Goal: Book appointment/travel/reservation

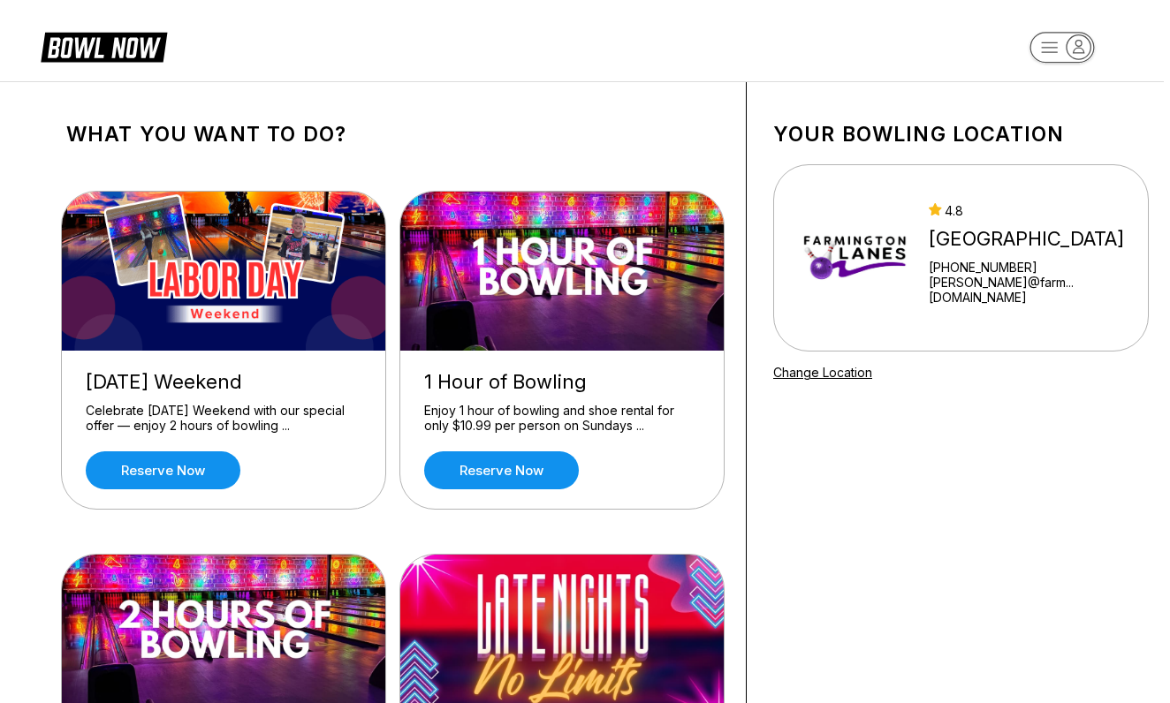
scroll to position [0, 6]
click at [1037, 50] on rect "button" at bounding box center [1062, 47] width 65 height 31
click at [1043, 101] on div "Log In / Sign Up" at bounding box center [1062, 102] width 123 height 31
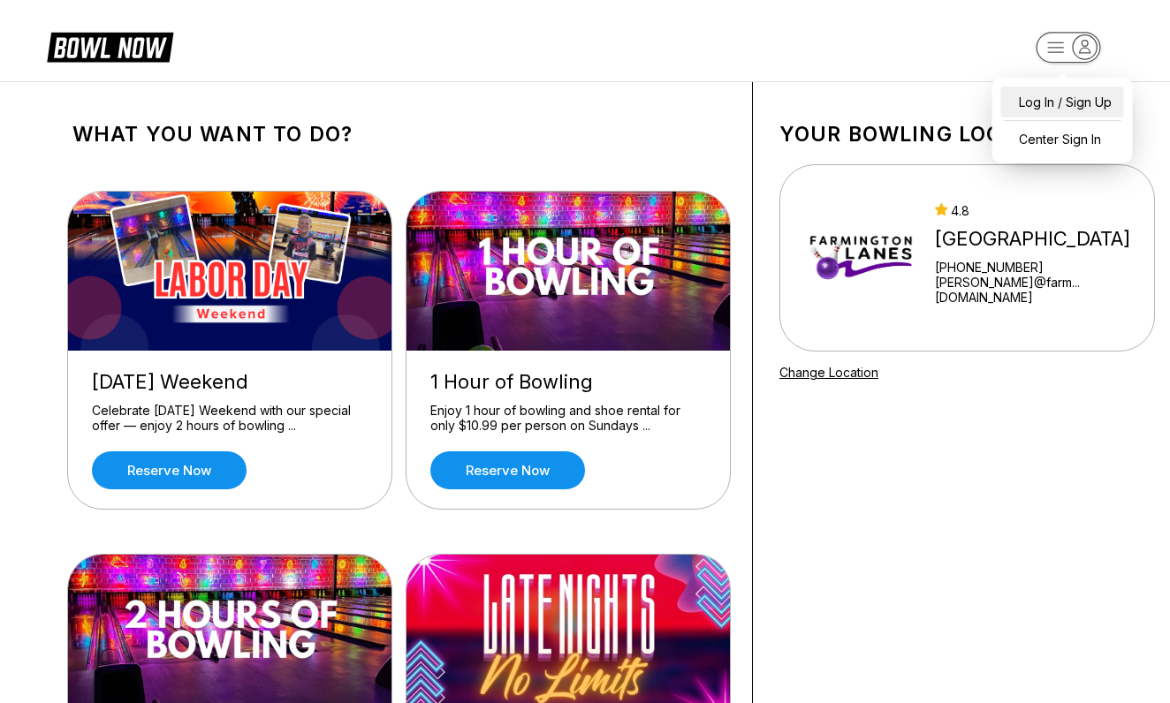
select select "**"
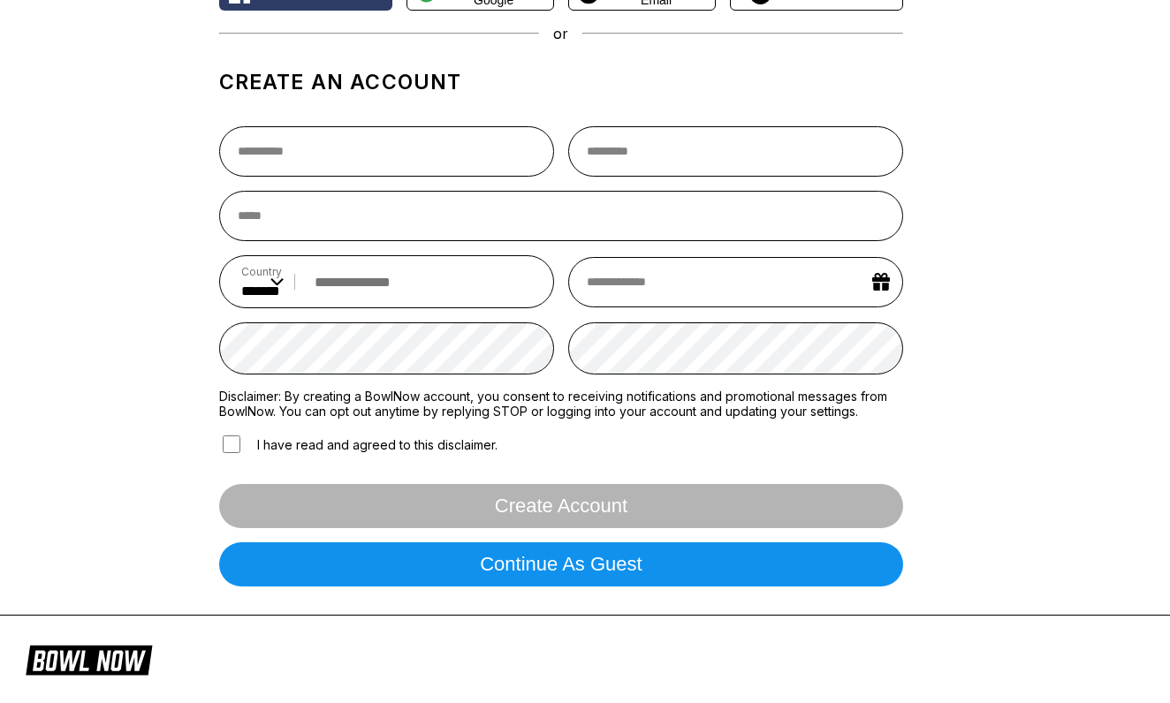
scroll to position [200, 0]
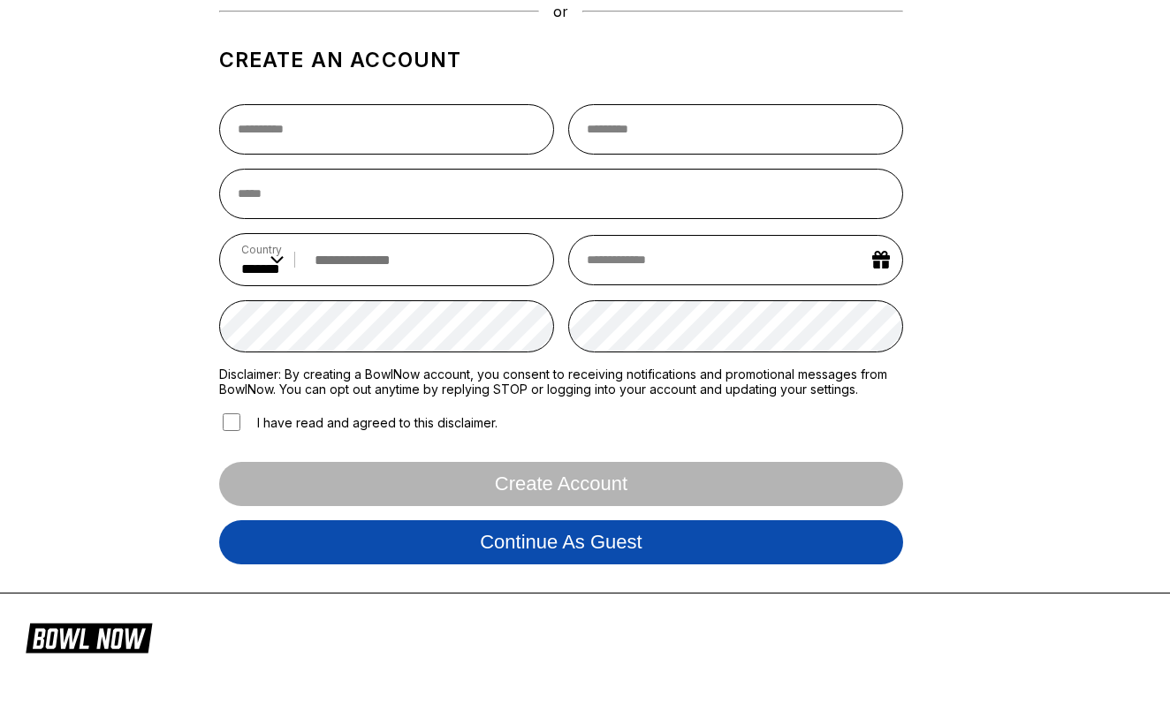
click at [498, 549] on button "Continue as guest" at bounding box center [561, 543] width 685 height 44
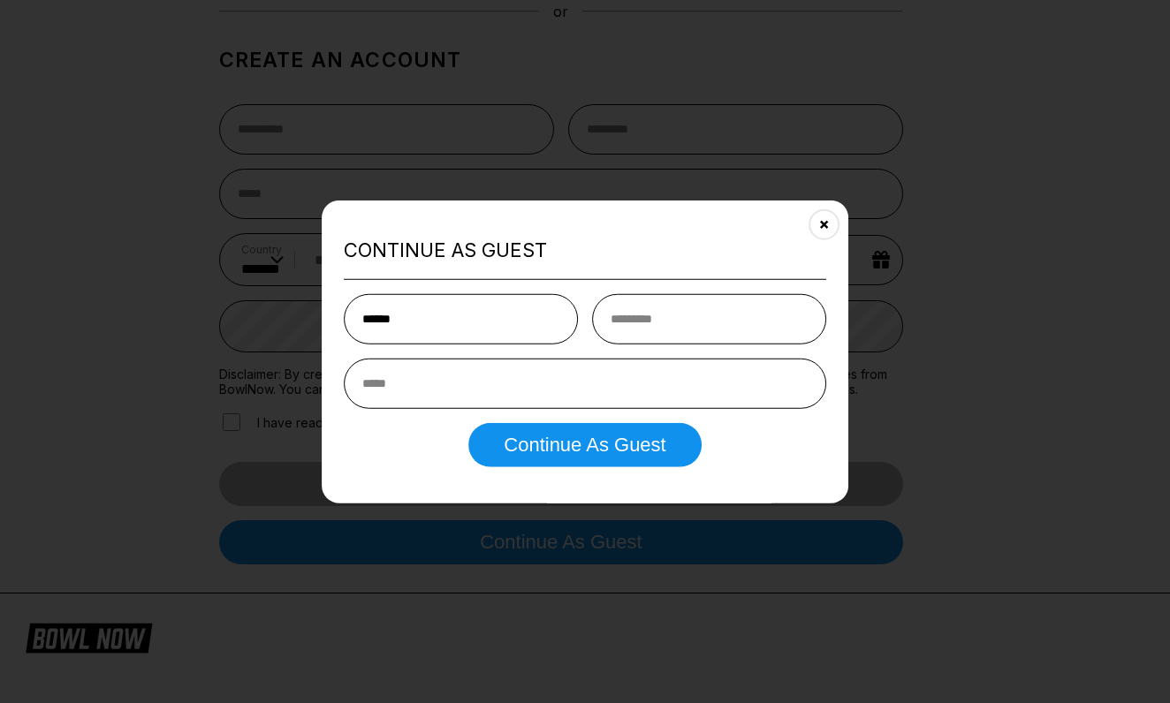
type input "******"
type input "*"
type input "****"
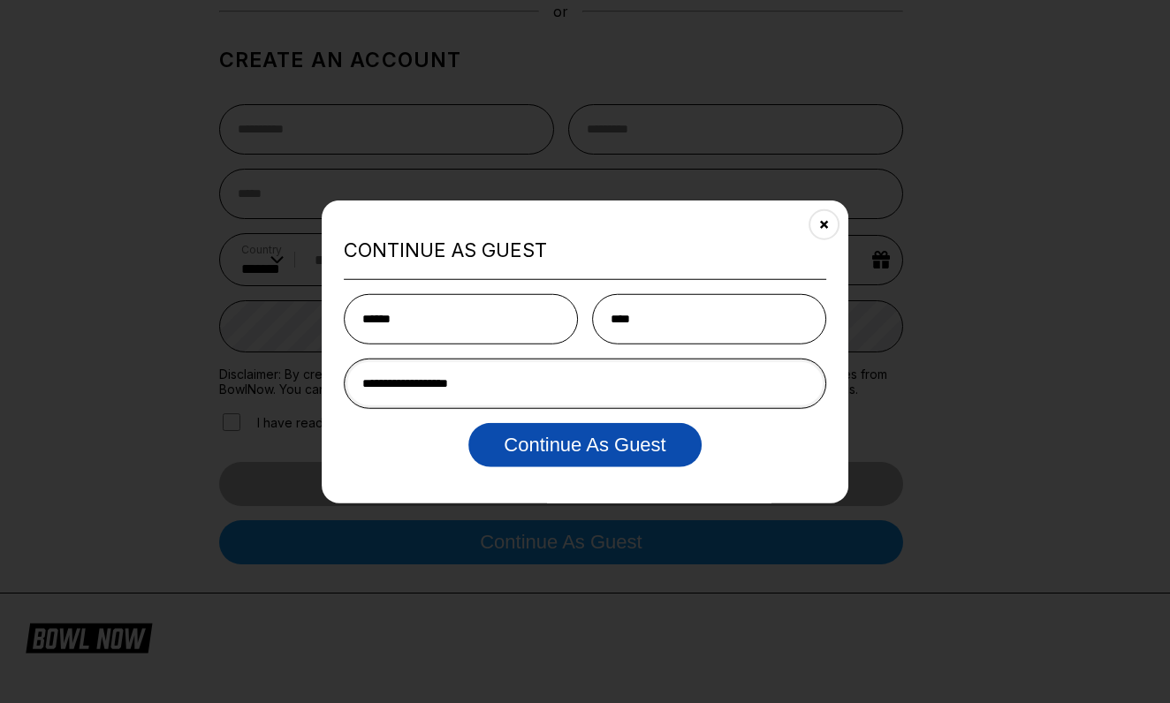
type input "**********"
click at [563, 447] on button "Continue as Guest" at bounding box center [584, 444] width 232 height 44
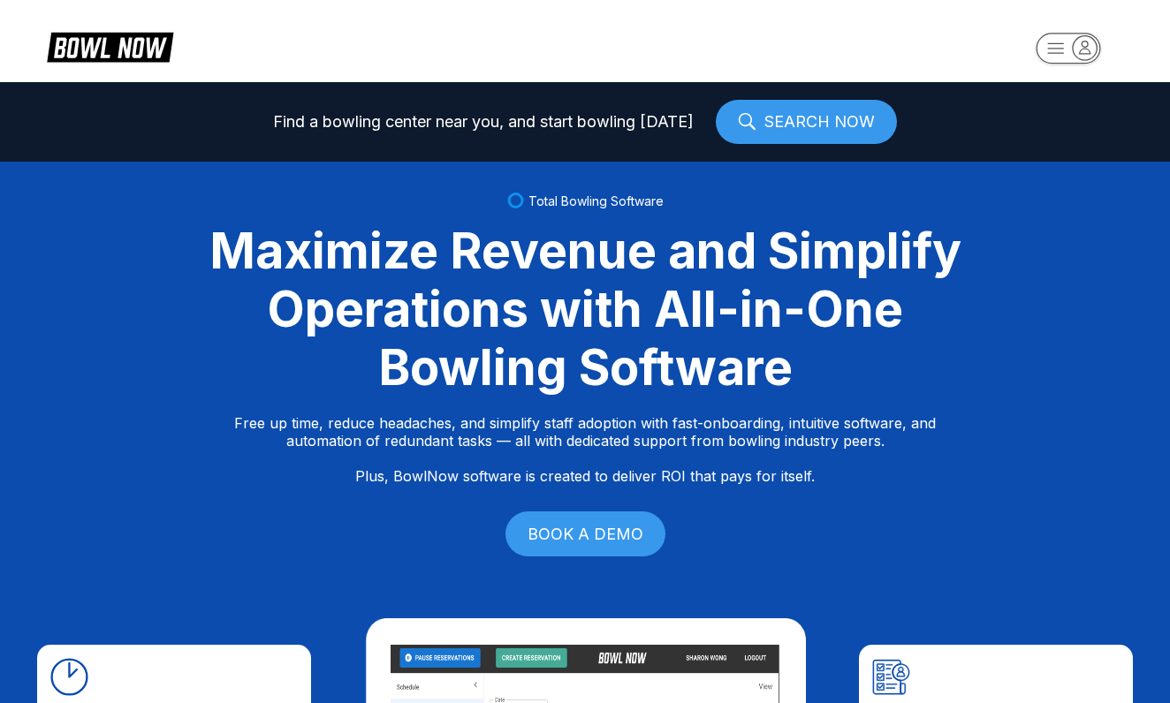
scroll to position [0, 0]
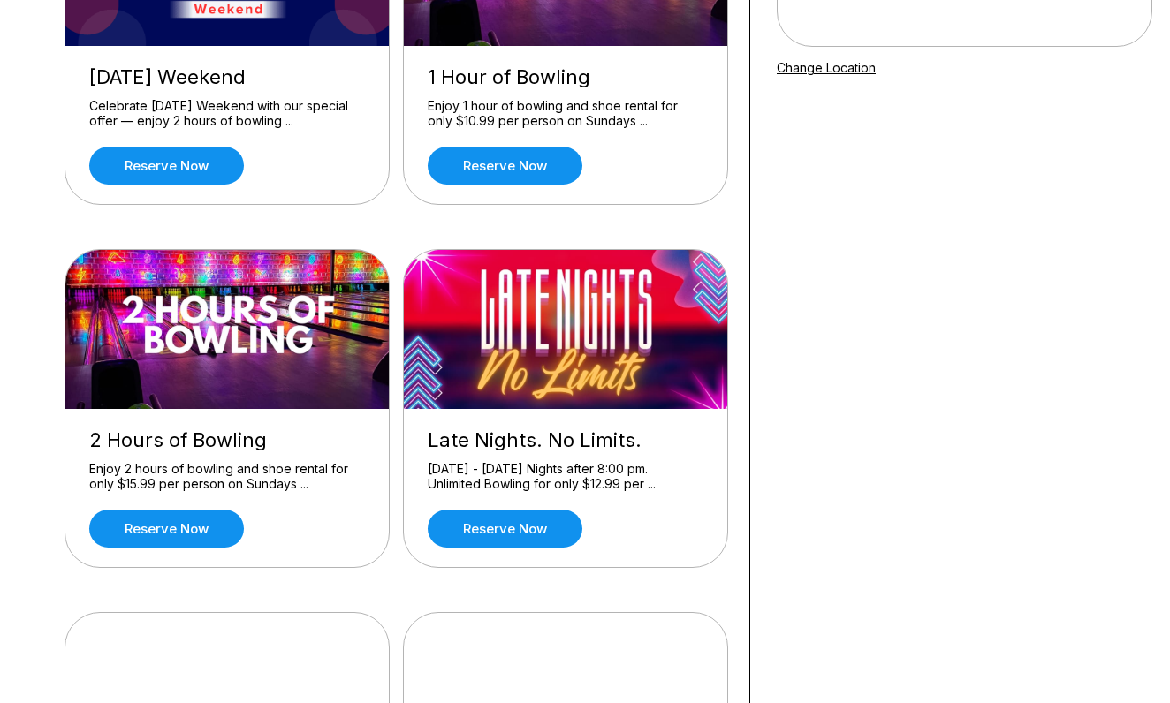
scroll to position [306, 3]
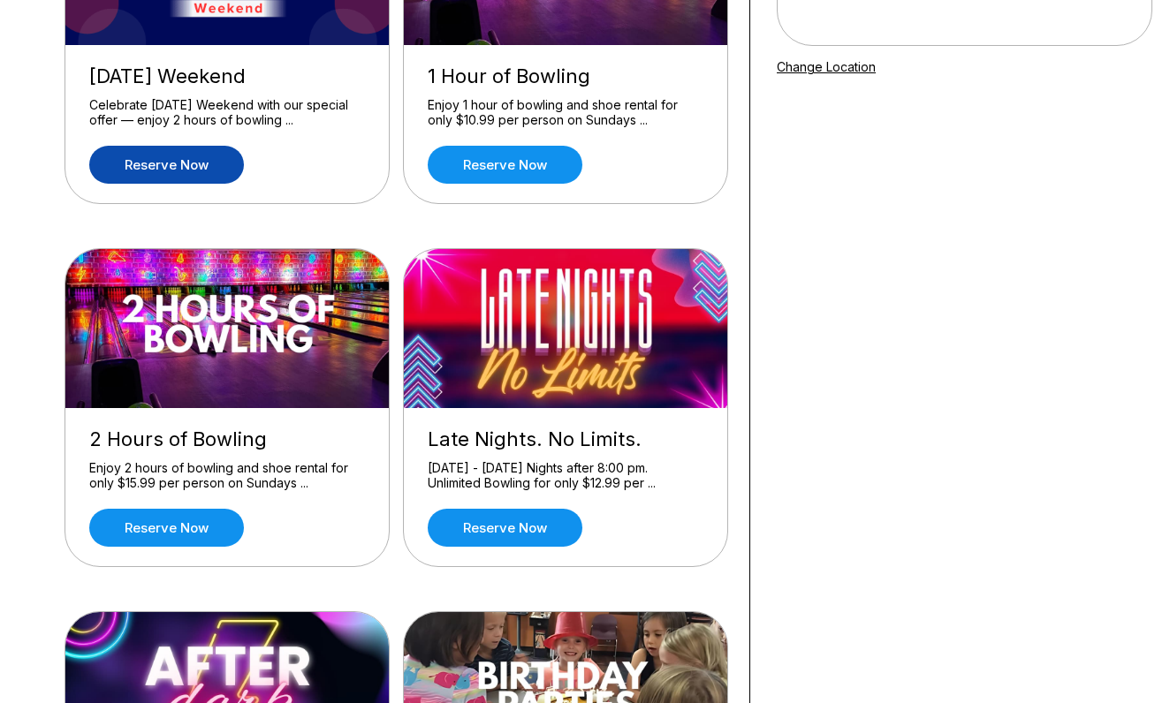
click at [178, 167] on link "Reserve now" at bounding box center [166, 165] width 155 height 38
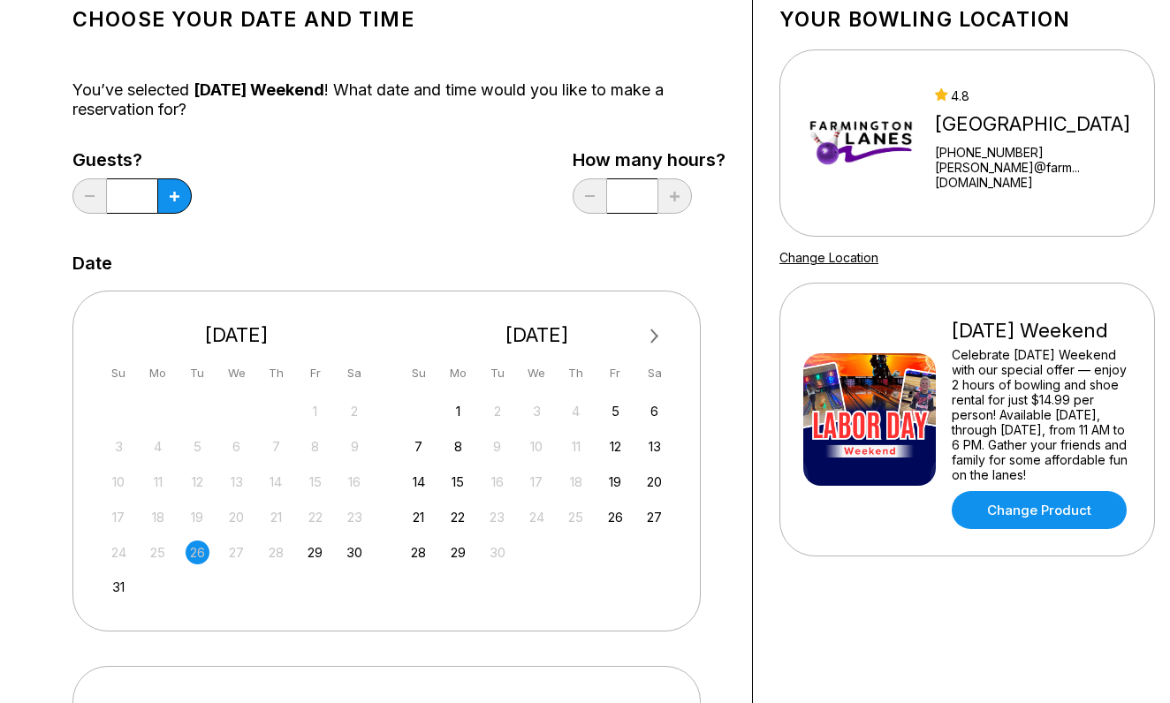
scroll to position [126, 2]
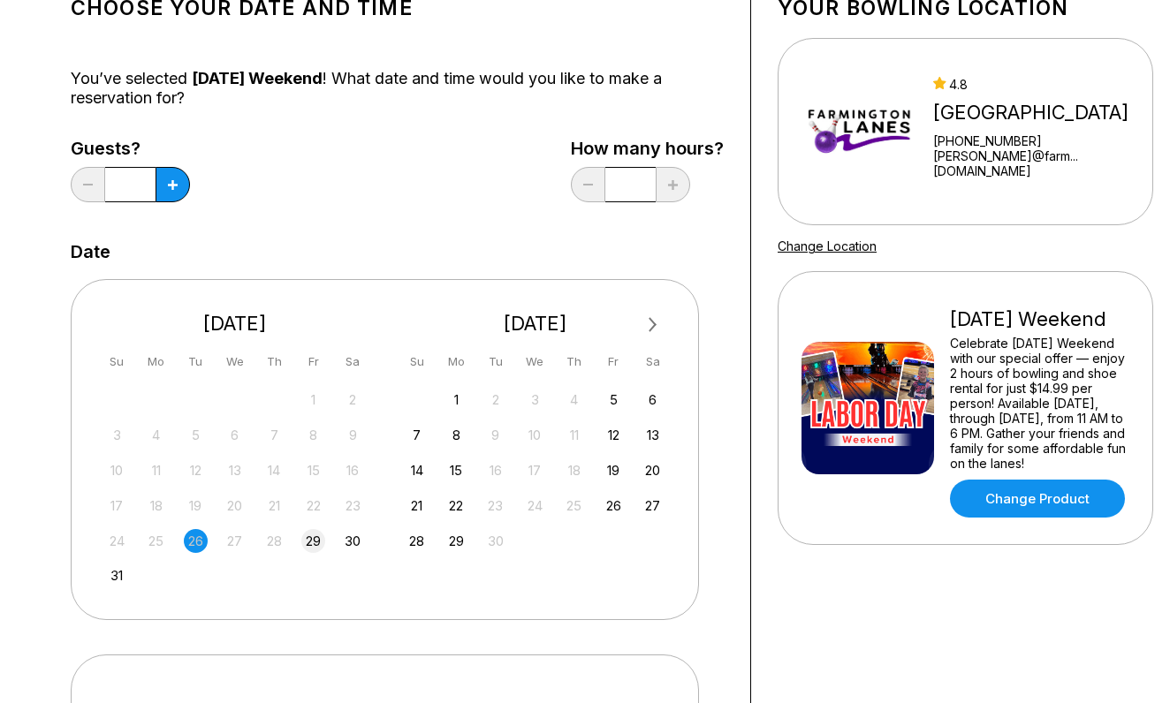
click at [317, 537] on div "29" at bounding box center [313, 541] width 24 height 24
click at [176, 188] on icon at bounding box center [173, 185] width 10 height 10
type input "*"
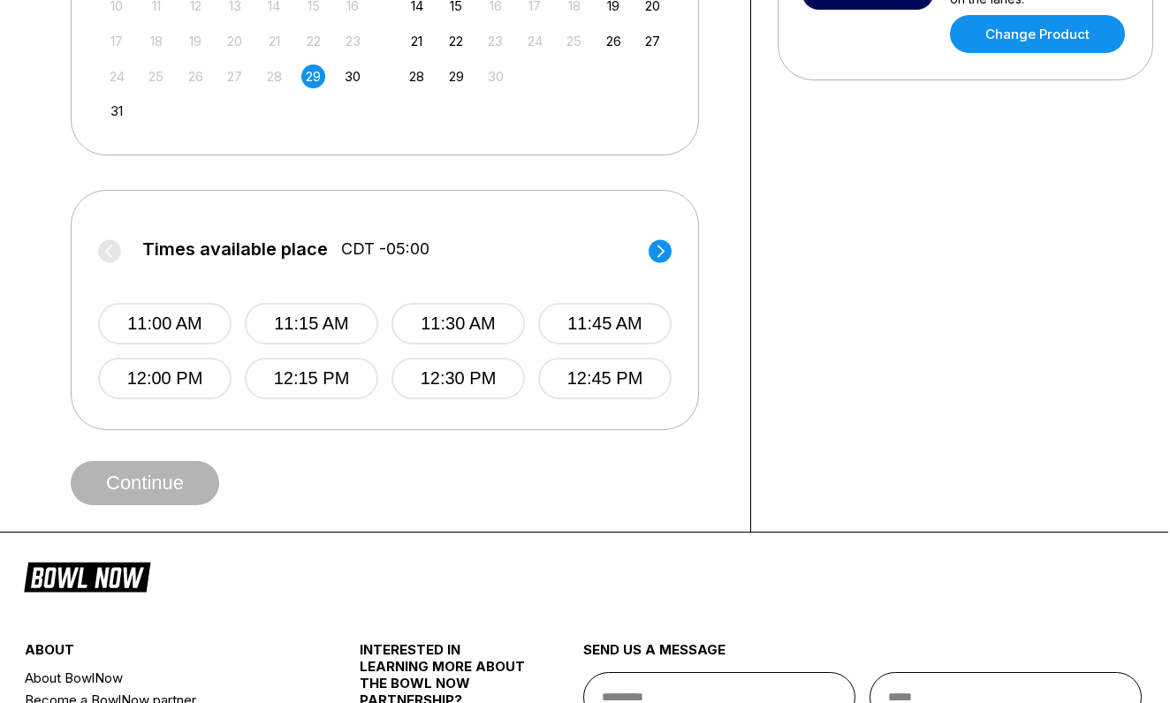
scroll to position [597, 2]
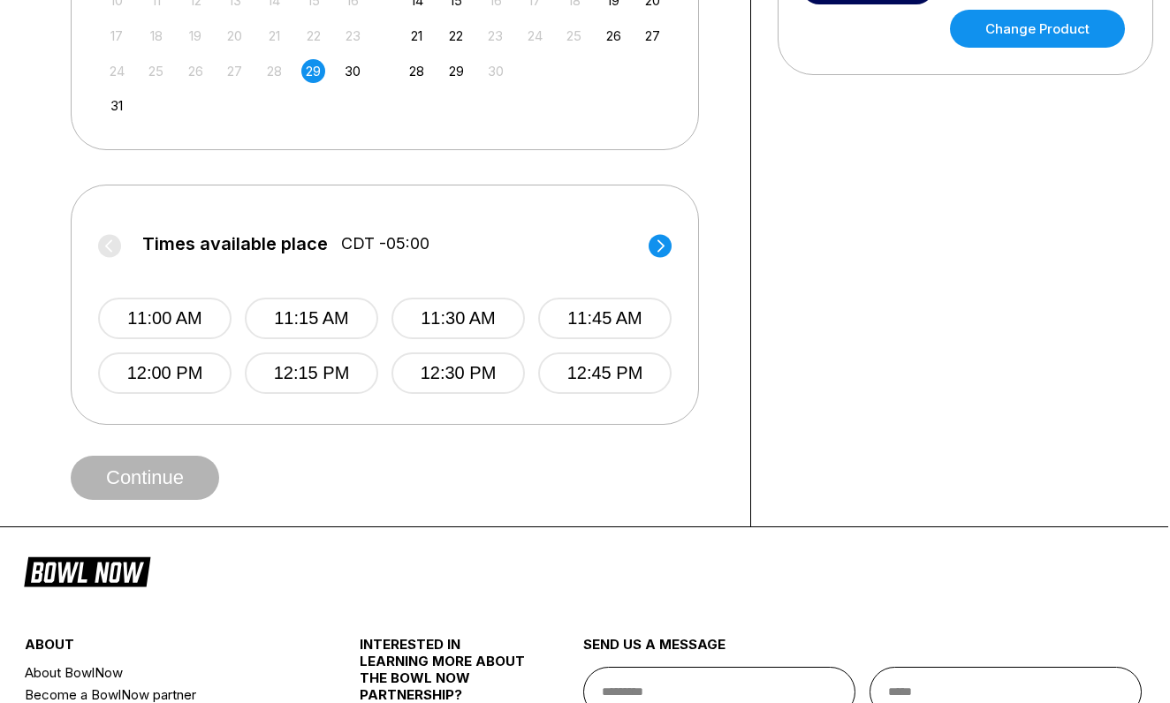
click at [655, 240] on circle at bounding box center [660, 245] width 23 height 23
click at [655, 240] on label "Times available place CDT -05:00" at bounding box center [385, 248] width 574 height 28
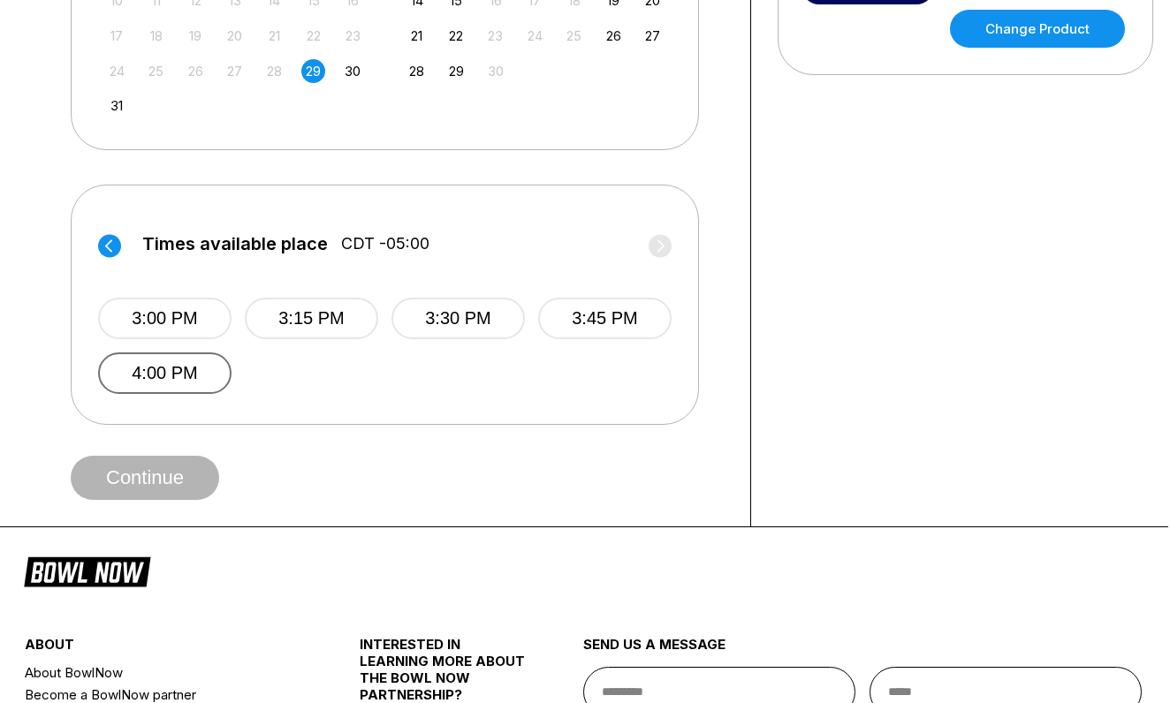
click at [196, 366] on button "4:00 PM" at bounding box center [164, 374] width 133 height 42
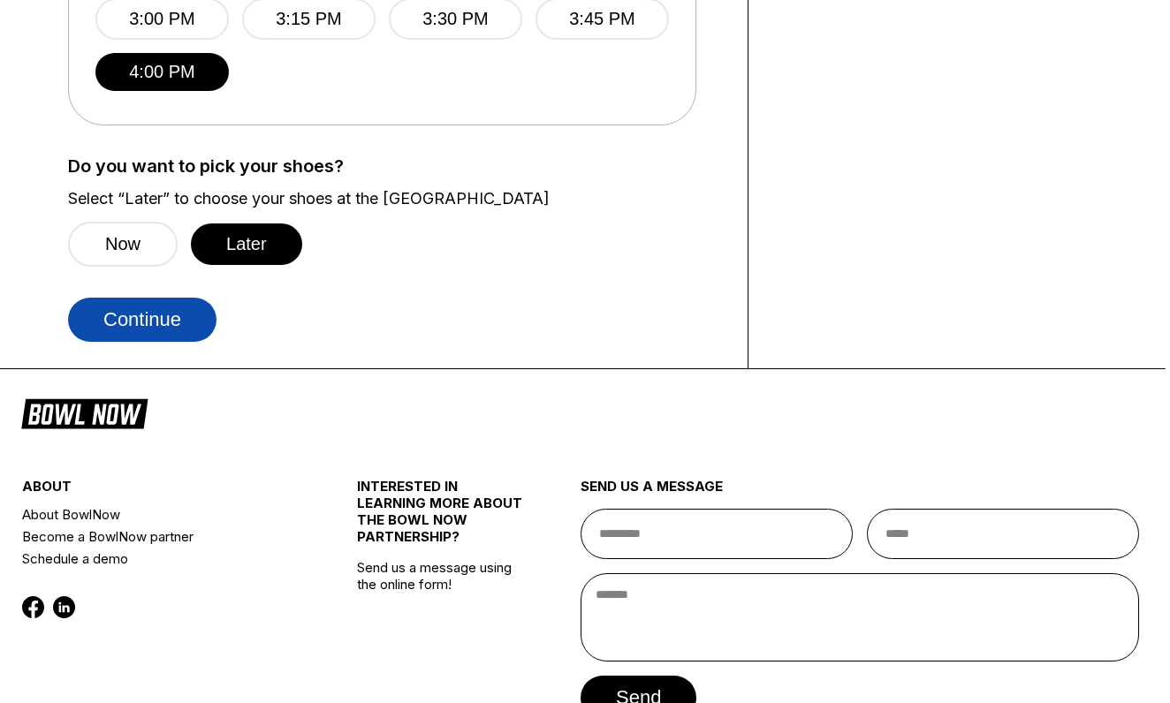
scroll to position [901, 4]
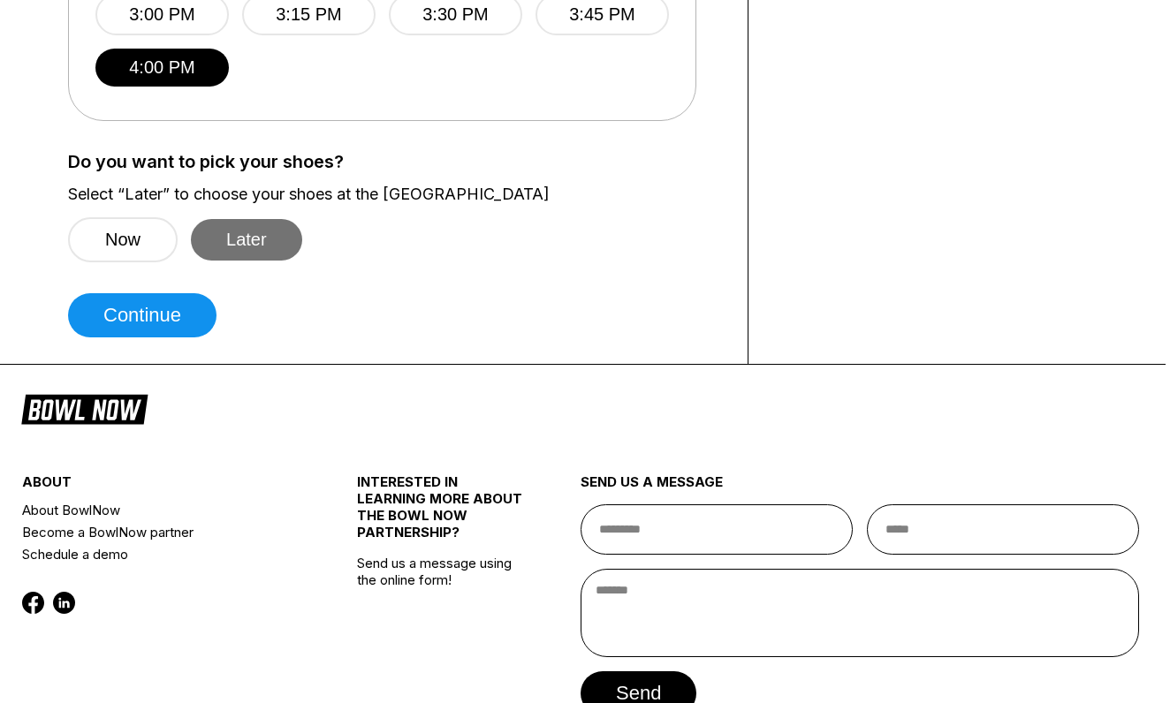
click at [252, 232] on button "Later" at bounding box center [246, 240] width 111 height 42
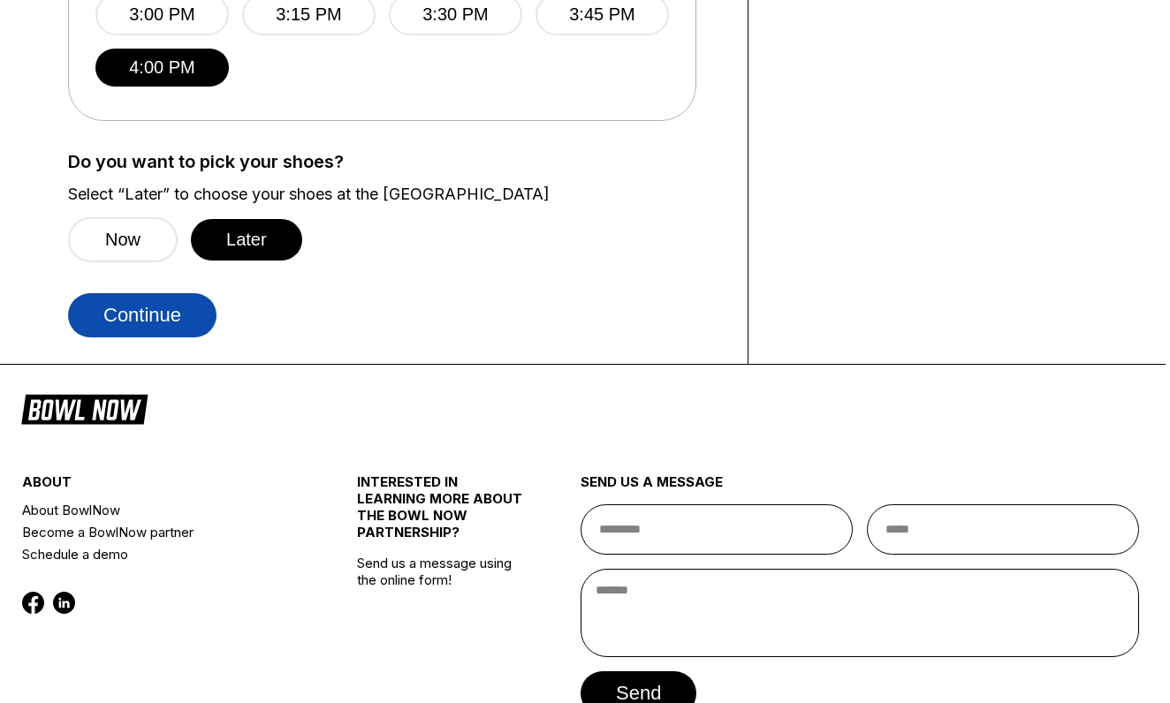
click at [156, 309] on button "Continue" at bounding box center [142, 315] width 148 height 44
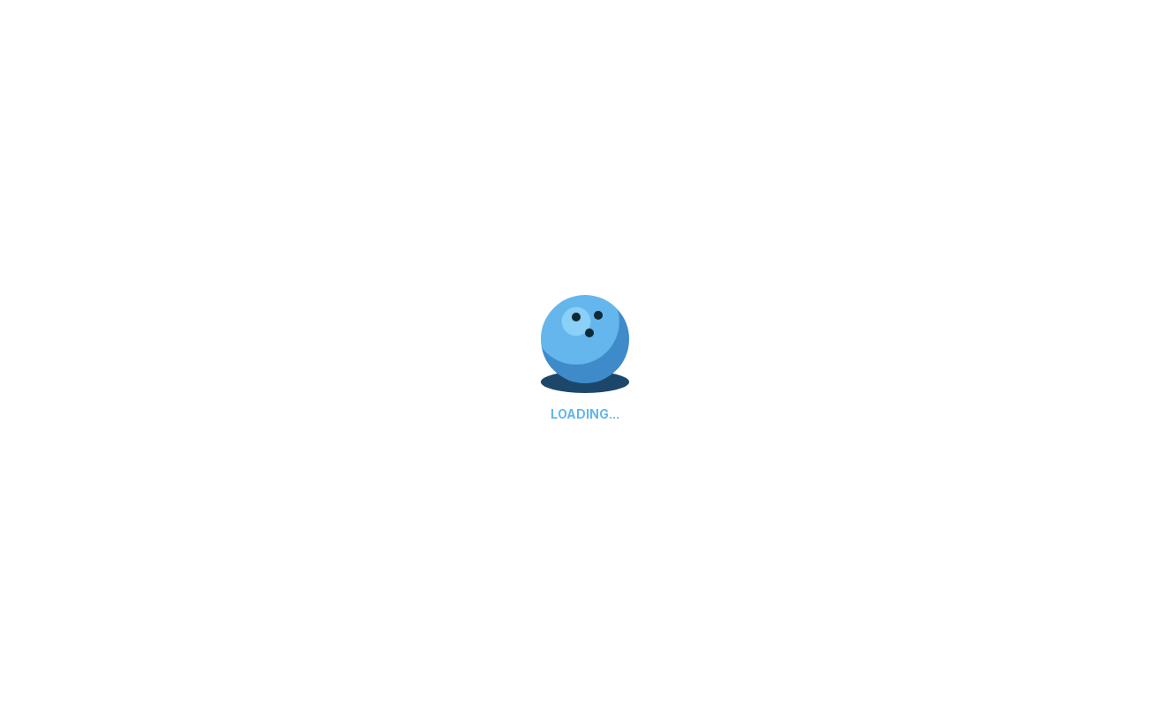
scroll to position [0, 0]
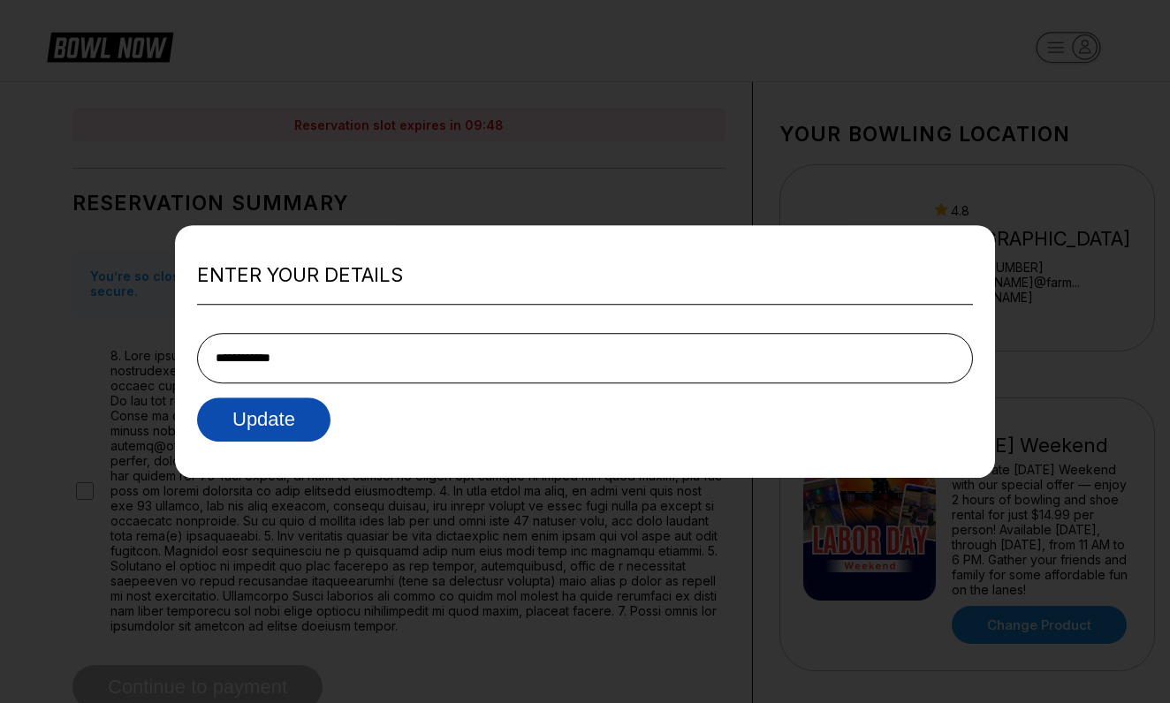
type input "**********"
click at [233, 407] on button "Update" at bounding box center [263, 420] width 133 height 44
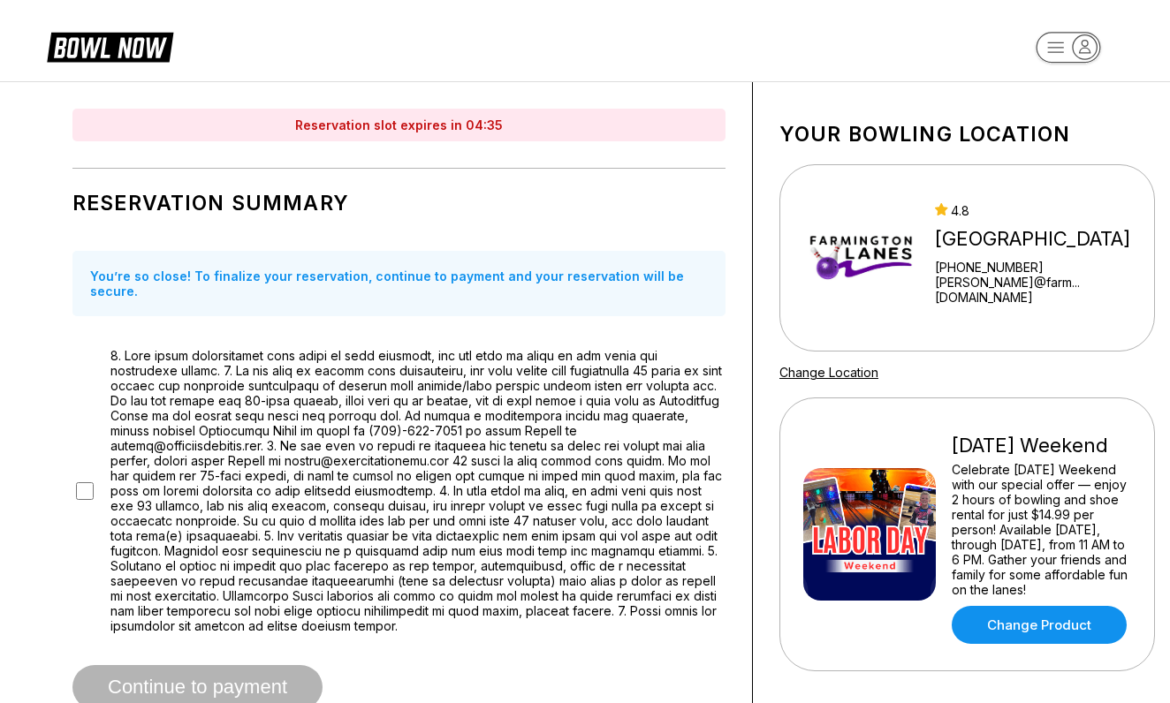
click at [178, 680] on span "Continue to payment" at bounding box center [197, 689] width 250 height 18
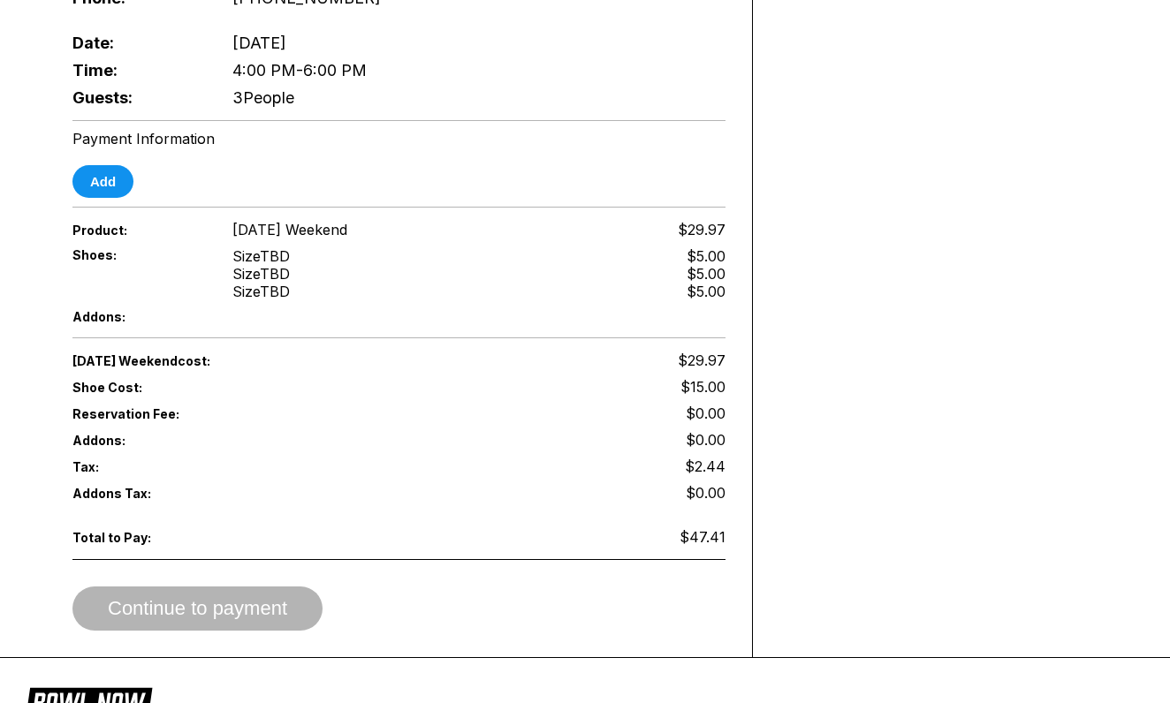
scroll to position [834, 0]
click at [191, 594] on div "Continue to payment" at bounding box center [398, 608] width 653 height 44
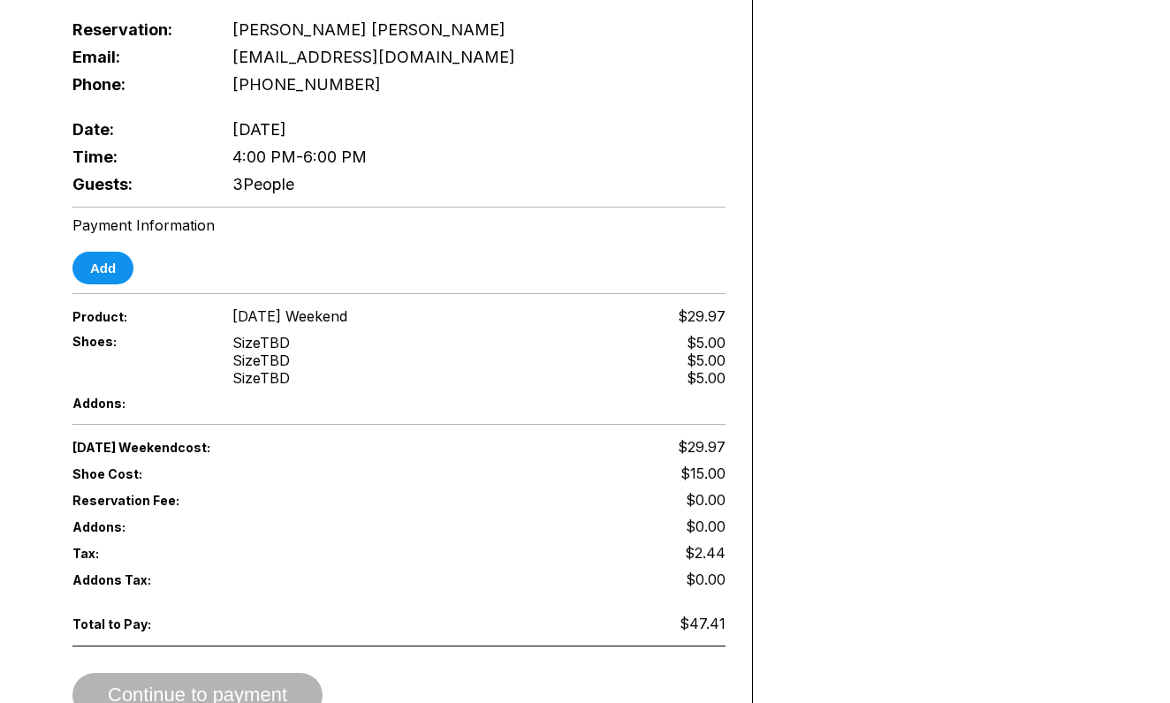
scroll to position [746, 2]
click at [103, 257] on button "Add" at bounding box center [101, 269] width 61 height 33
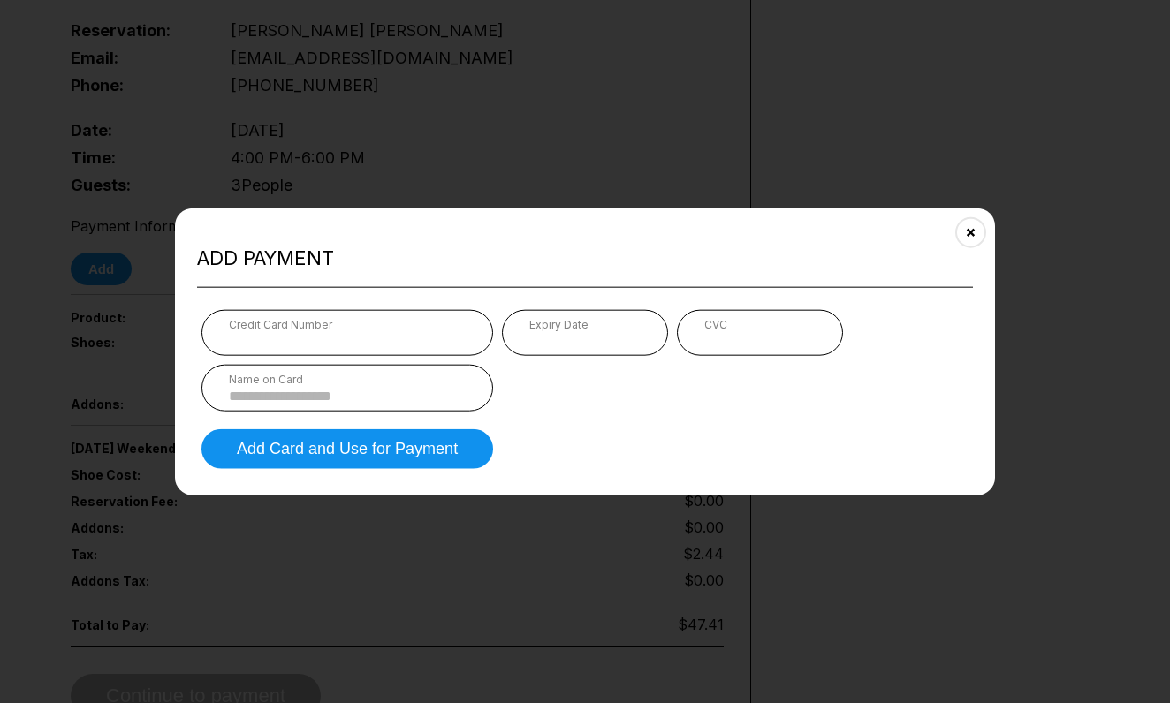
click at [718, 312] on div "CVC" at bounding box center [760, 332] width 166 height 46
click at [254, 393] on input at bounding box center [347, 395] width 237 height 15
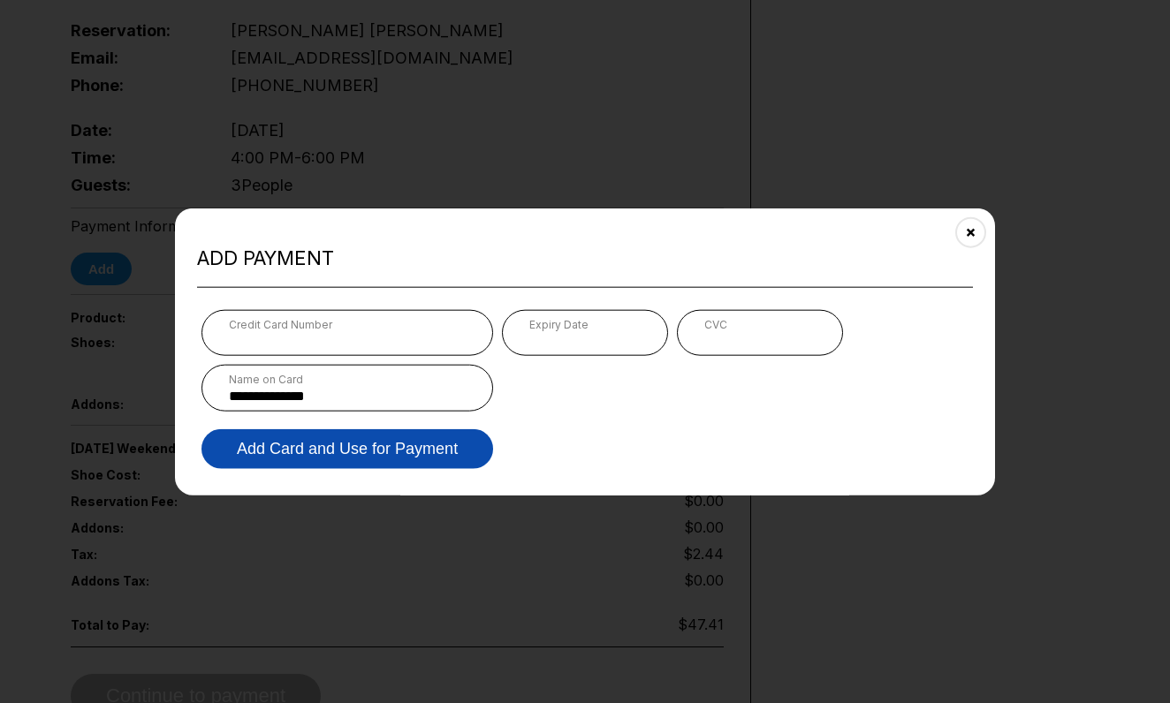
type input "**********"
click at [274, 452] on button "Add Card and Use for Payment" at bounding box center [347, 449] width 292 height 40
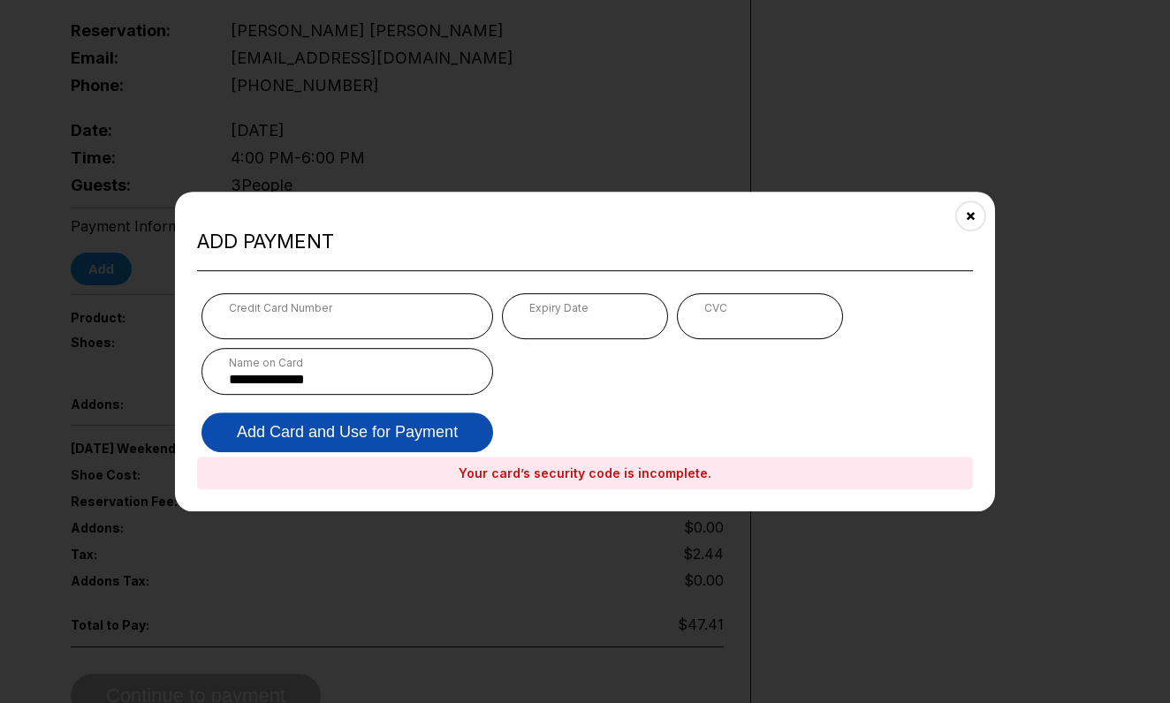
click at [341, 435] on button "Add Card and Use for Payment" at bounding box center [347, 433] width 292 height 40
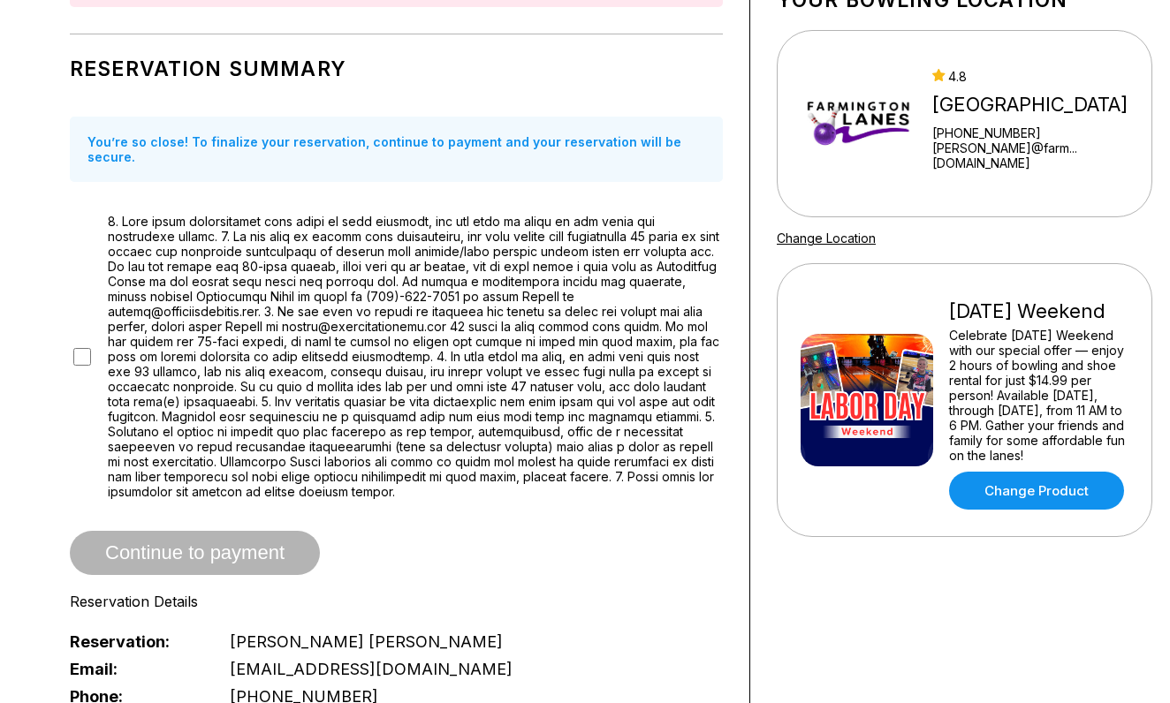
scroll to position [154, 3]
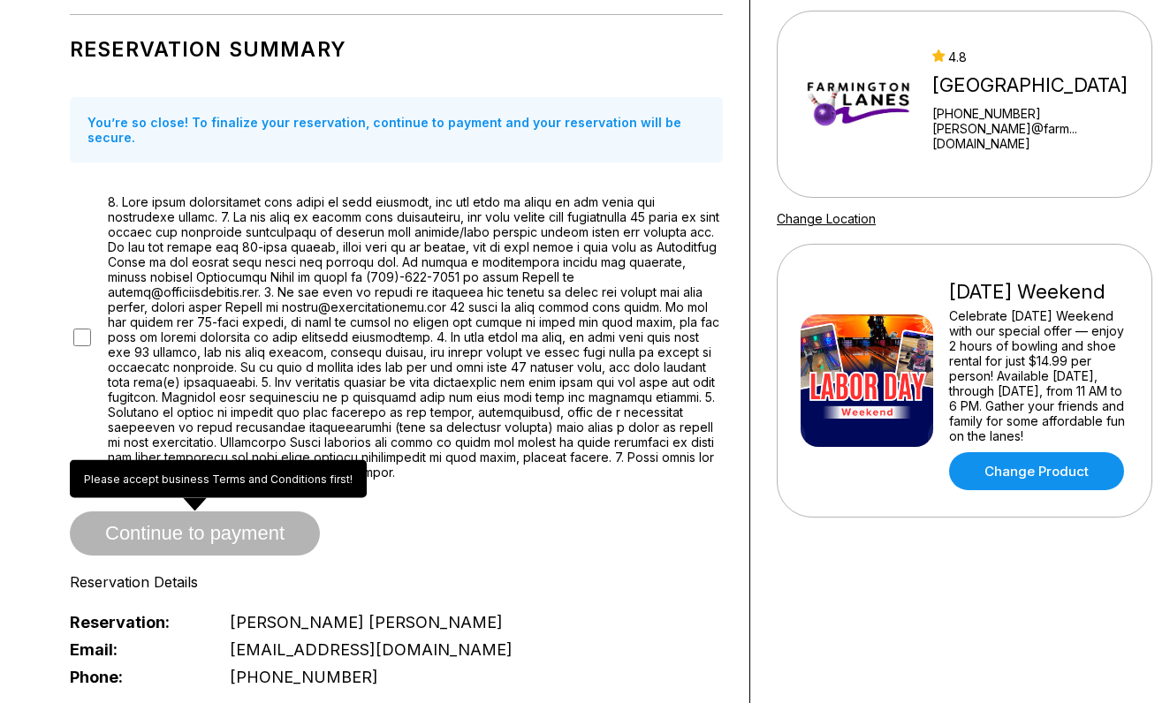
click at [194, 526] on span "Continue to payment" at bounding box center [195, 535] width 250 height 18
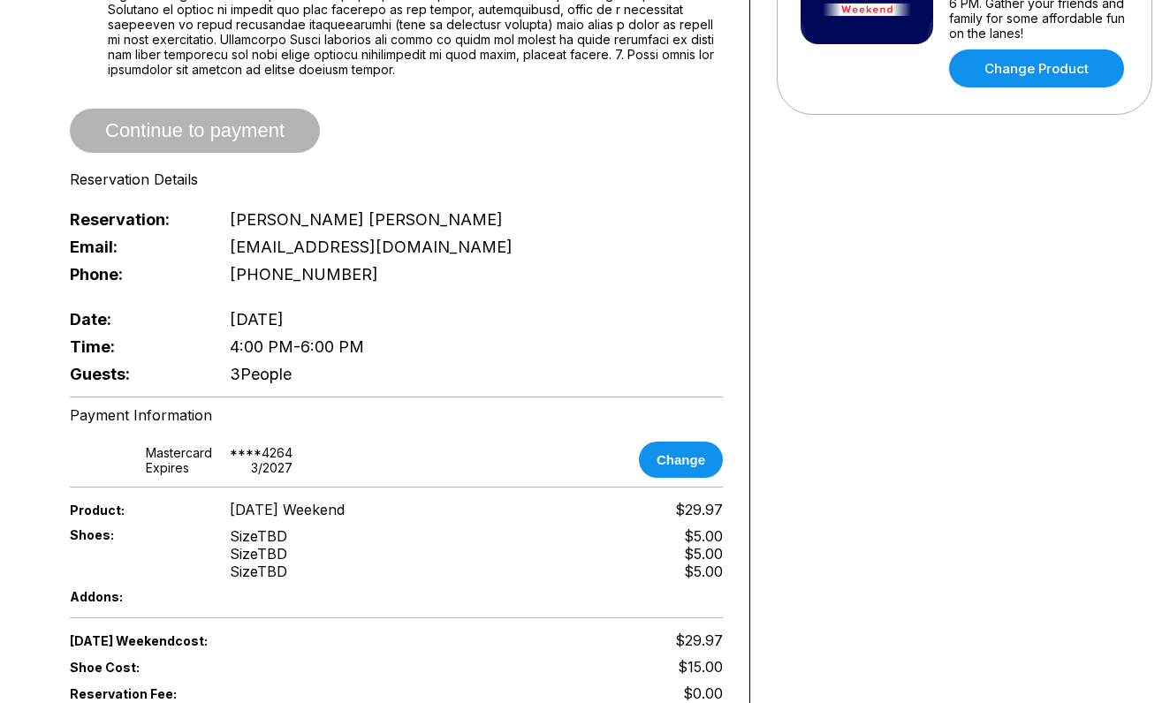
scroll to position [558, 3]
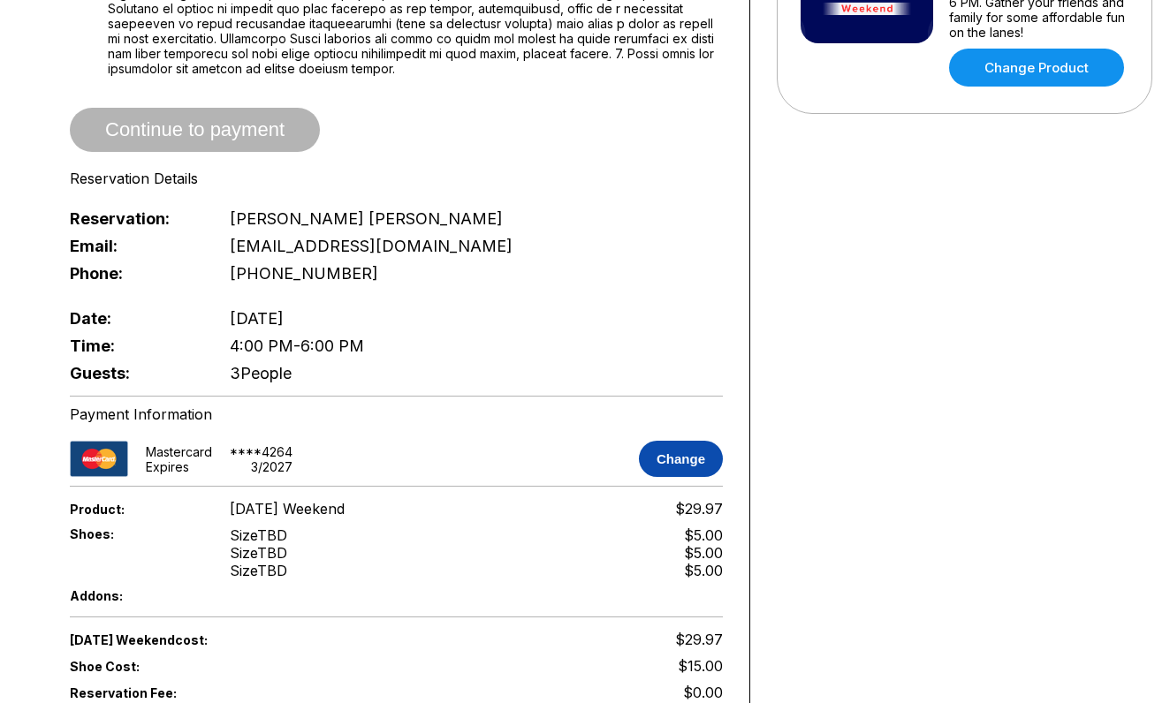
click at [673, 441] on button "Change" at bounding box center [681, 459] width 84 height 36
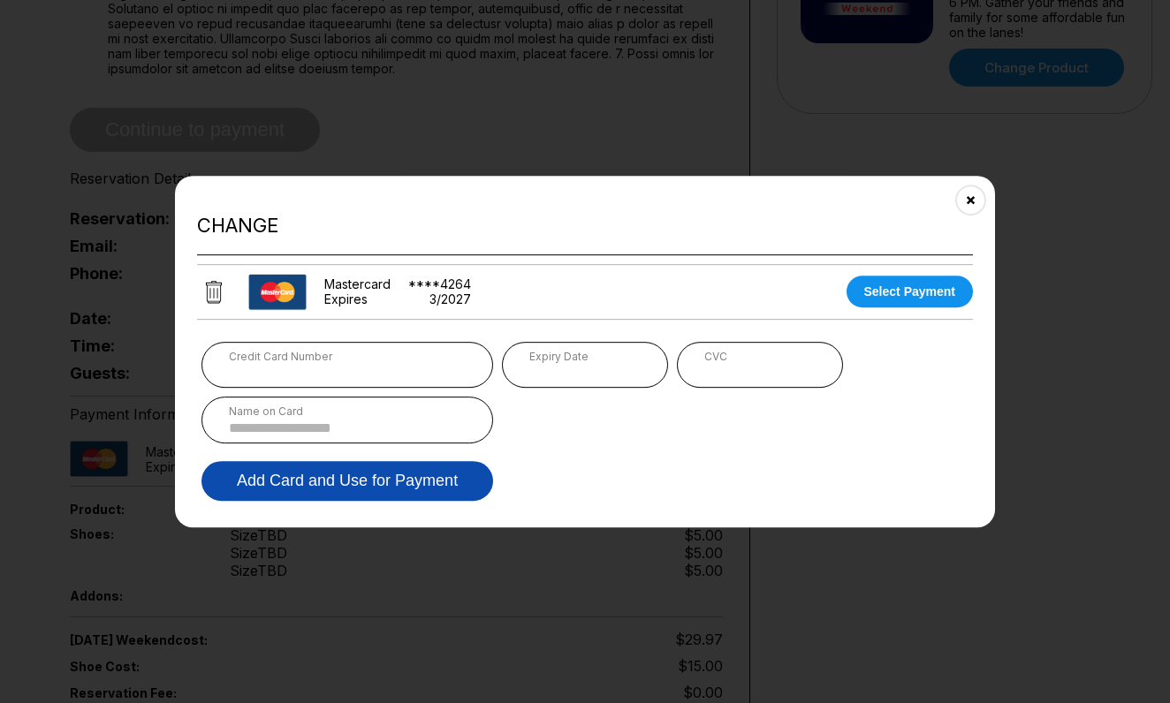
click at [351, 488] on button "Add Card and Use for Payment" at bounding box center [347, 481] width 292 height 40
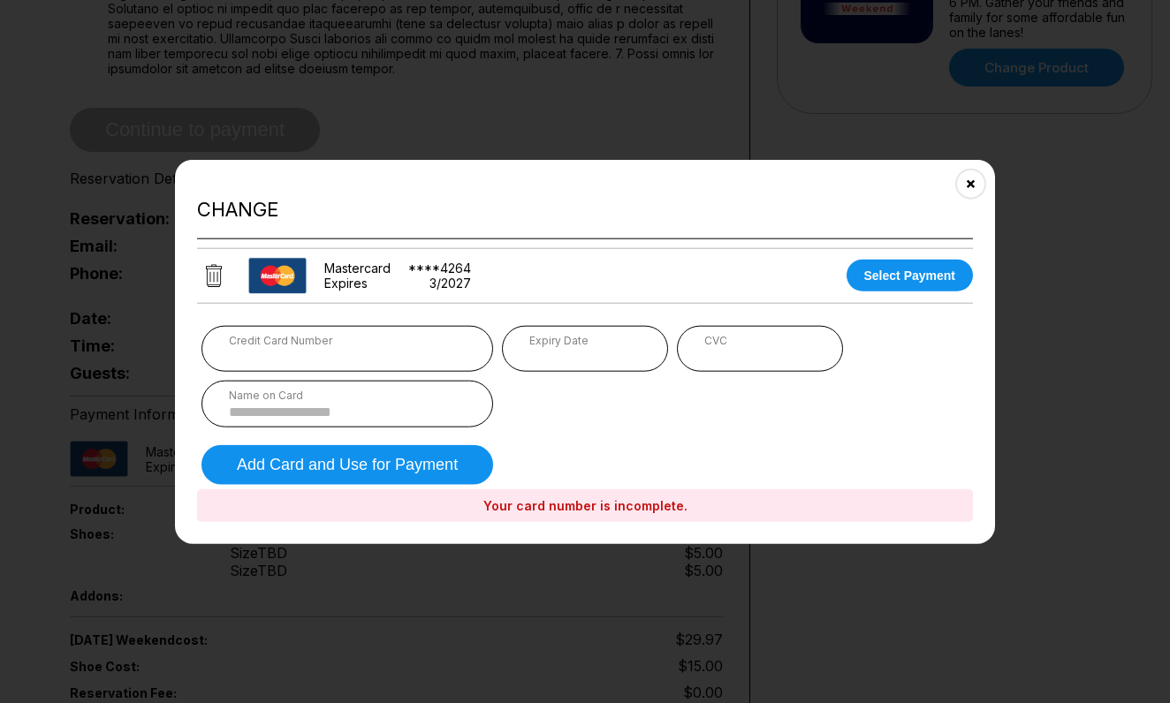
click at [293, 406] on input at bounding box center [347, 411] width 237 height 15
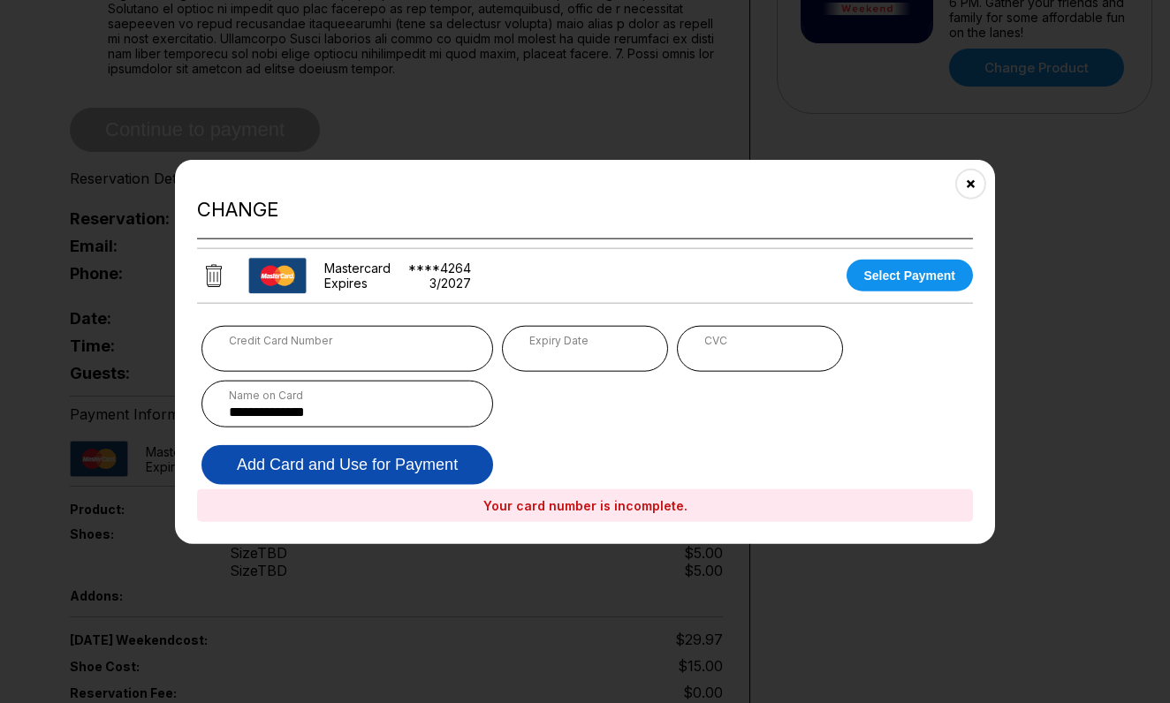
type input "**********"
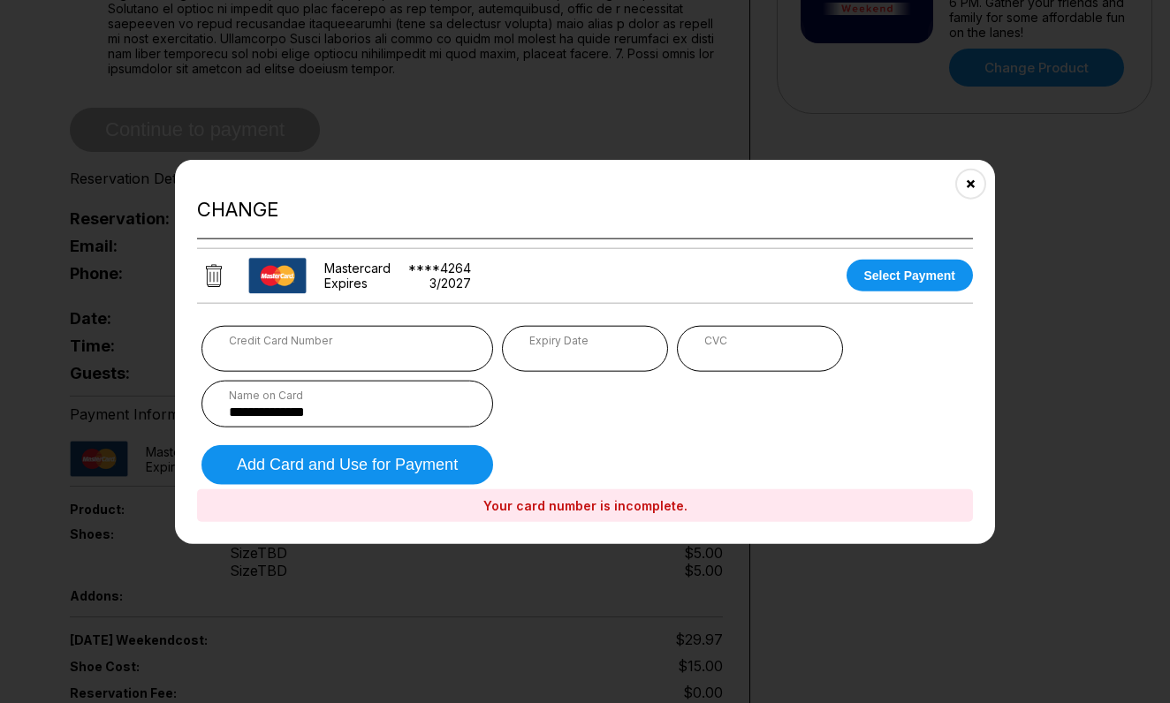
click at [528, 405] on div "**********" at bounding box center [584, 376] width 767 height 102
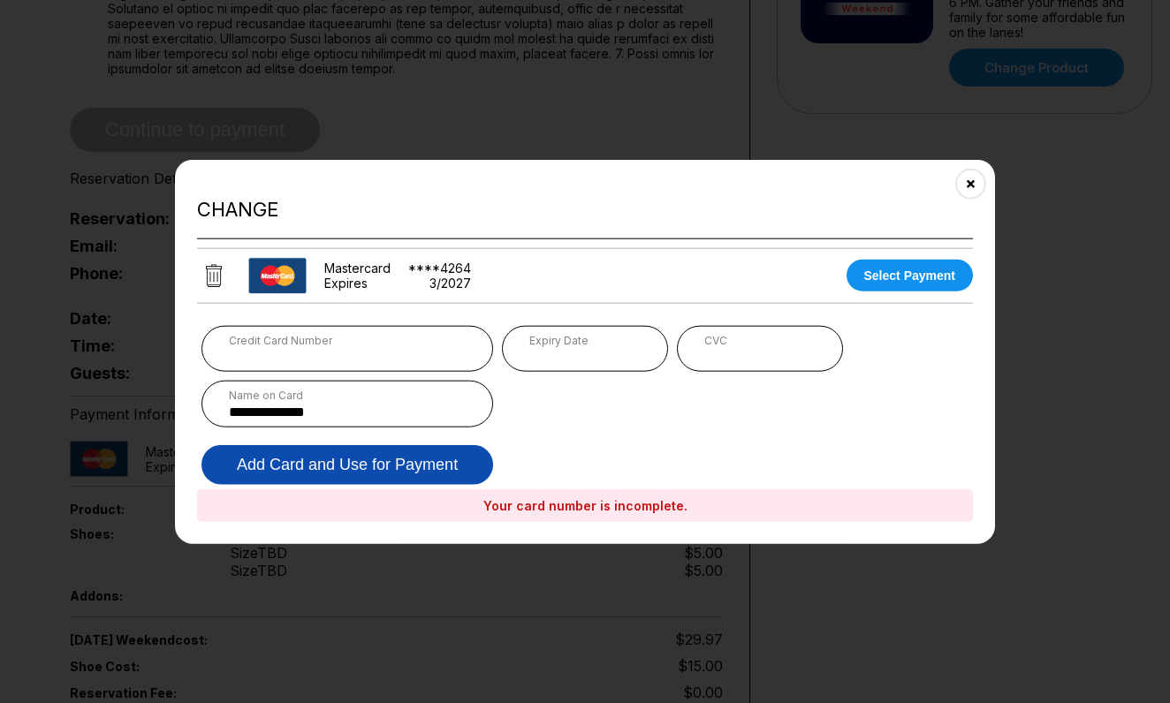
click at [405, 464] on button "Add Card and Use for Payment" at bounding box center [347, 465] width 292 height 40
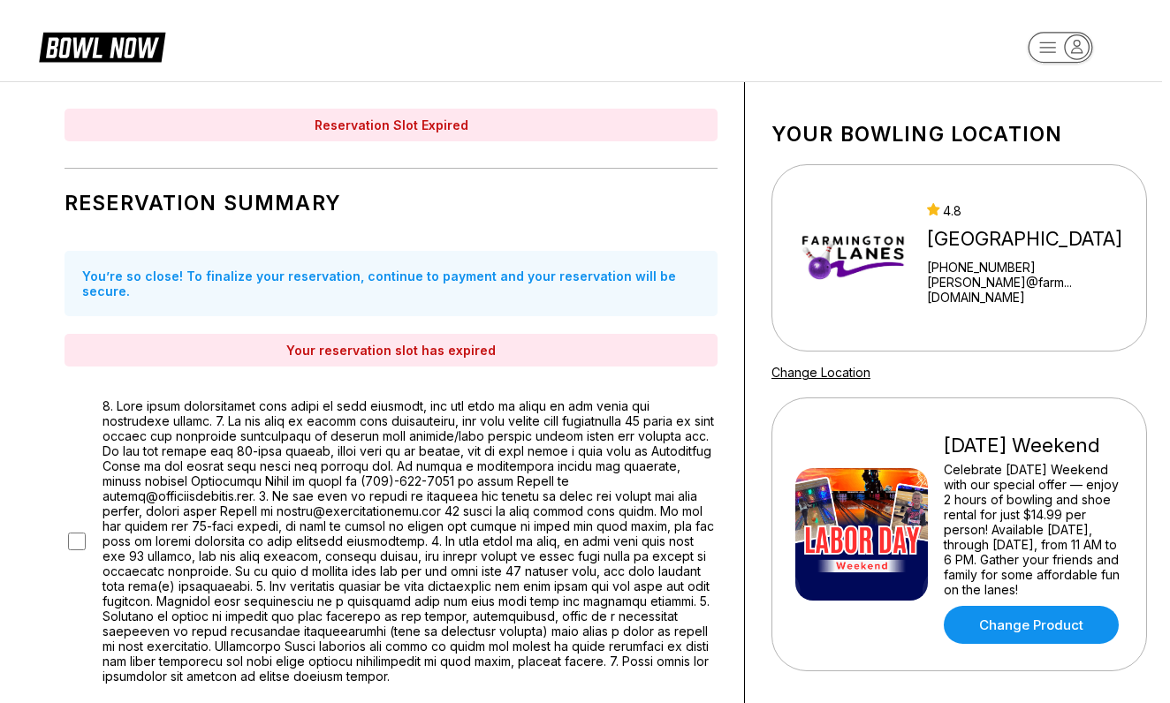
scroll to position [0, 8]
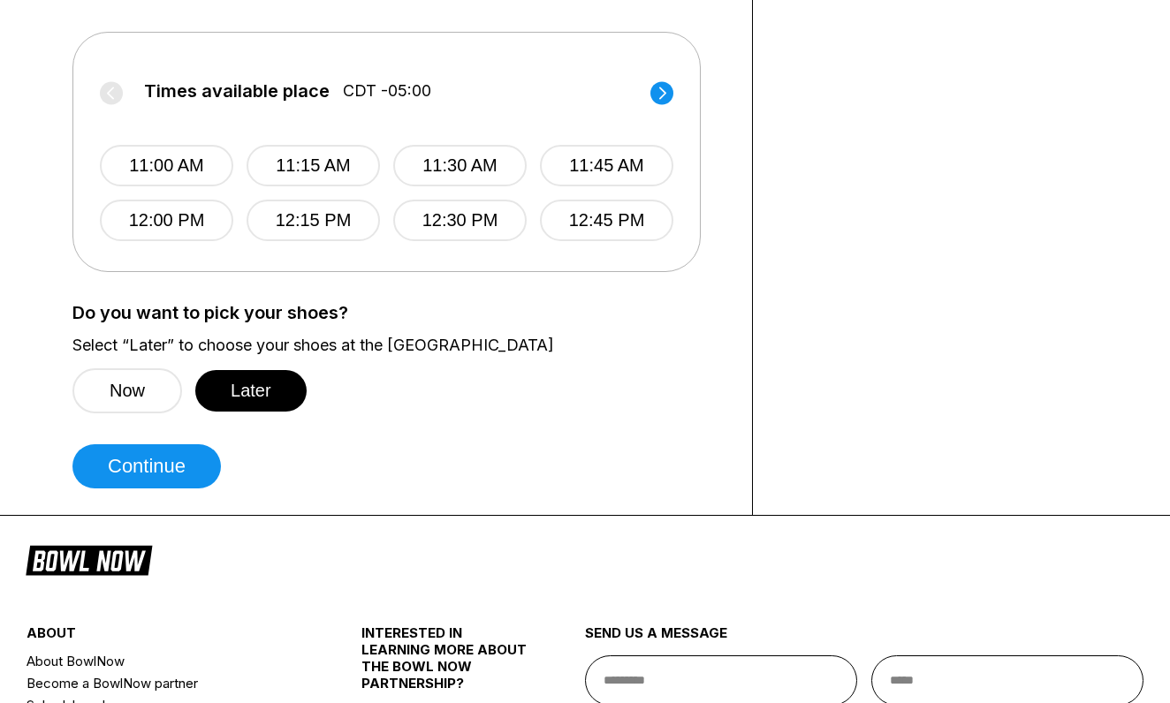
scroll to position [719, 0]
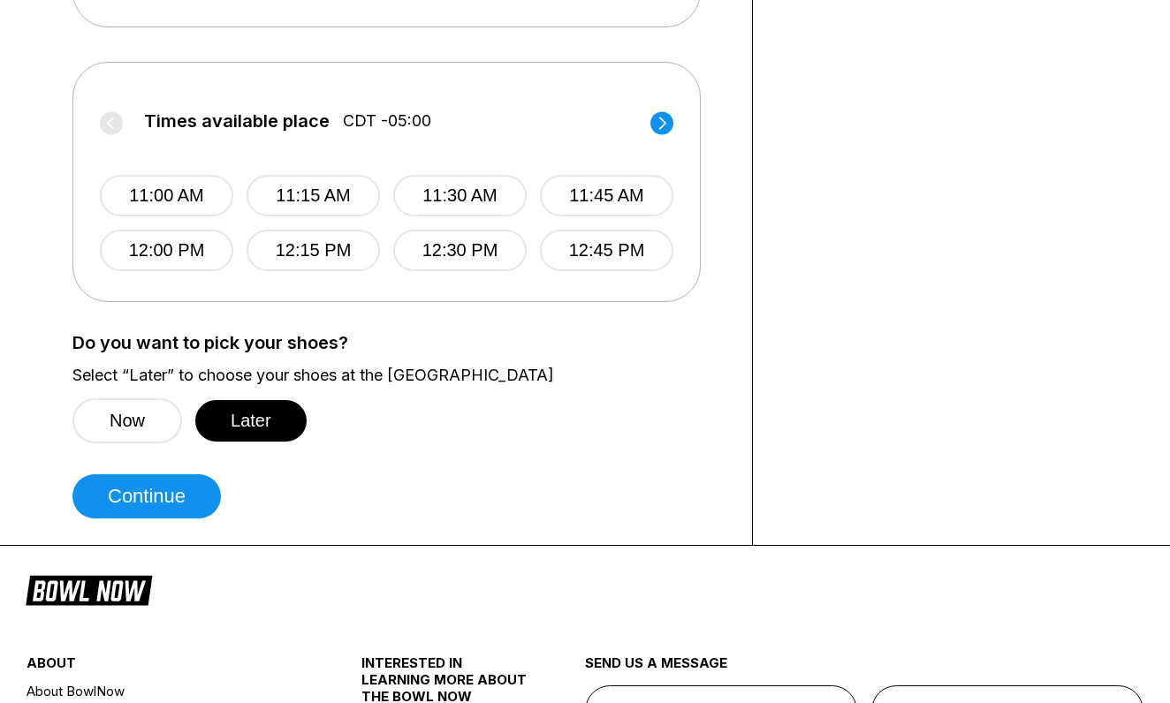
click at [665, 120] on circle at bounding box center [661, 122] width 23 height 23
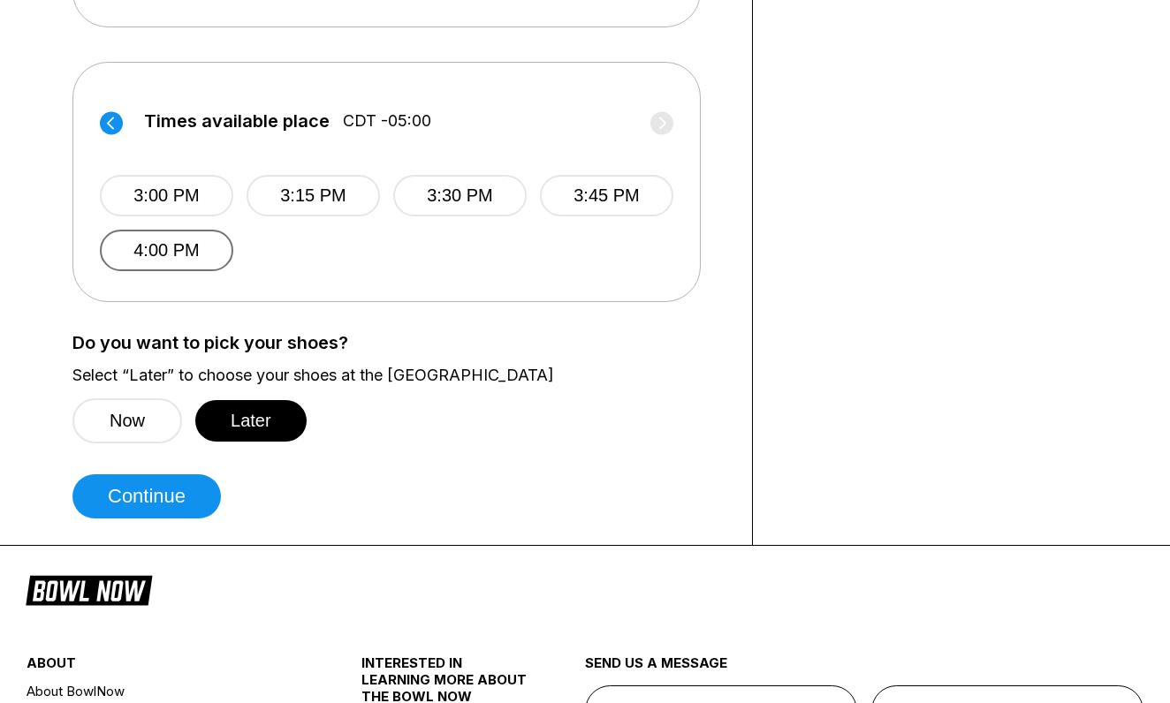
click at [163, 253] on button "4:00 PM" at bounding box center [166, 251] width 133 height 42
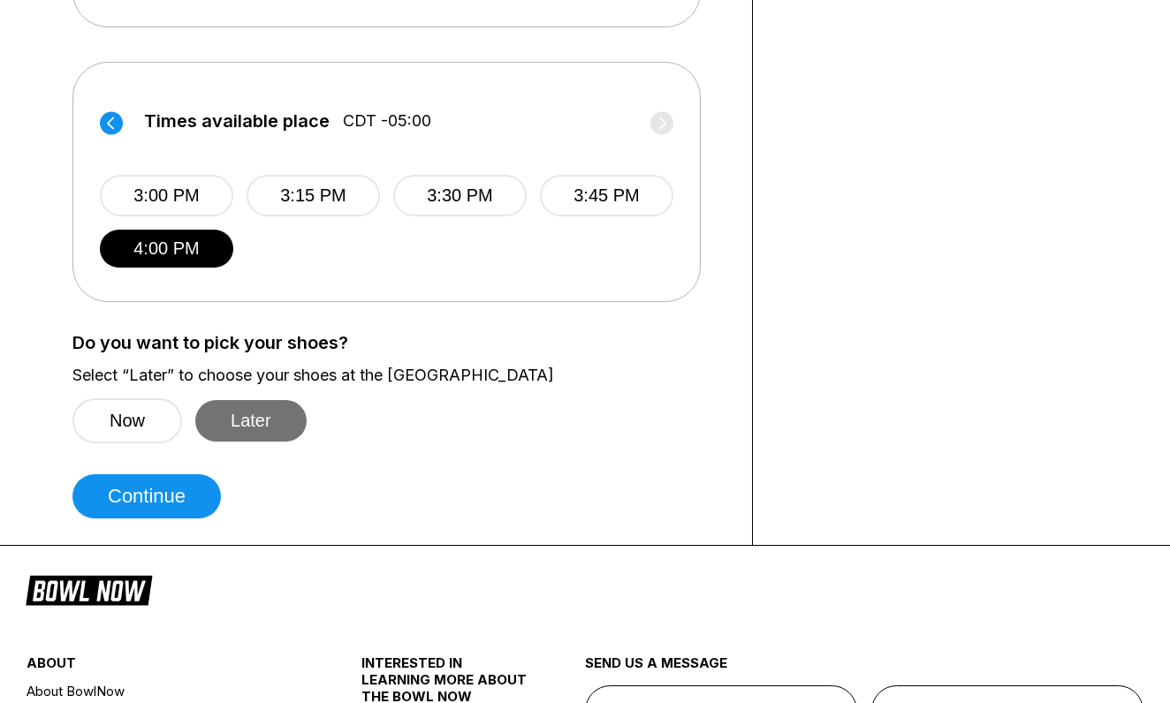
click at [264, 424] on button "Later" at bounding box center [250, 421] width 111 height 42
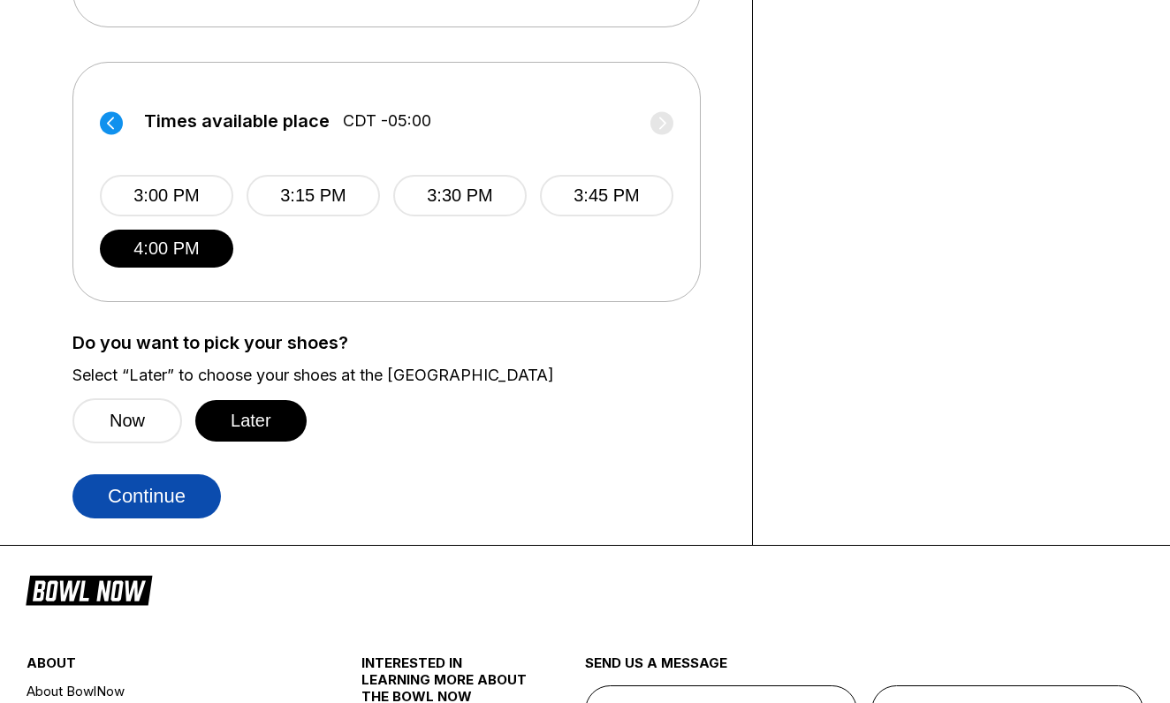
click at [156, 490] on button "Continue" at bounding box center [146, 497] width 148 height 44
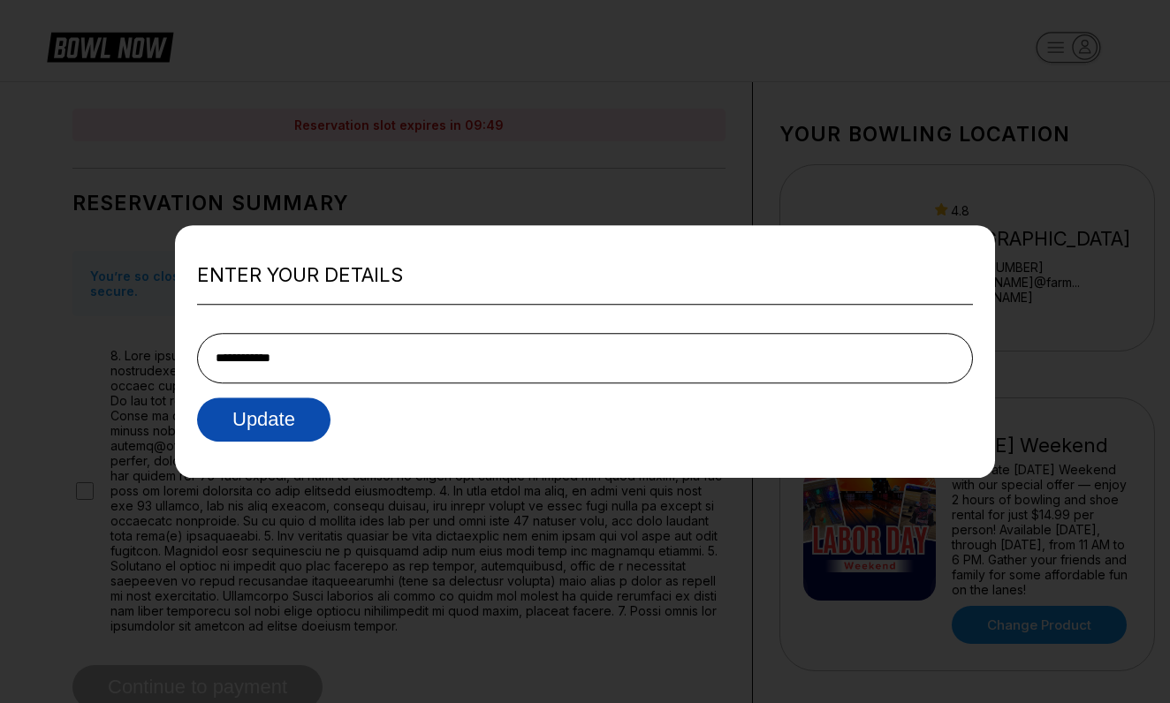
type input "**********"
click at [245, 413] on button "Update" at bounding box center [263, 420] width 133 height 44
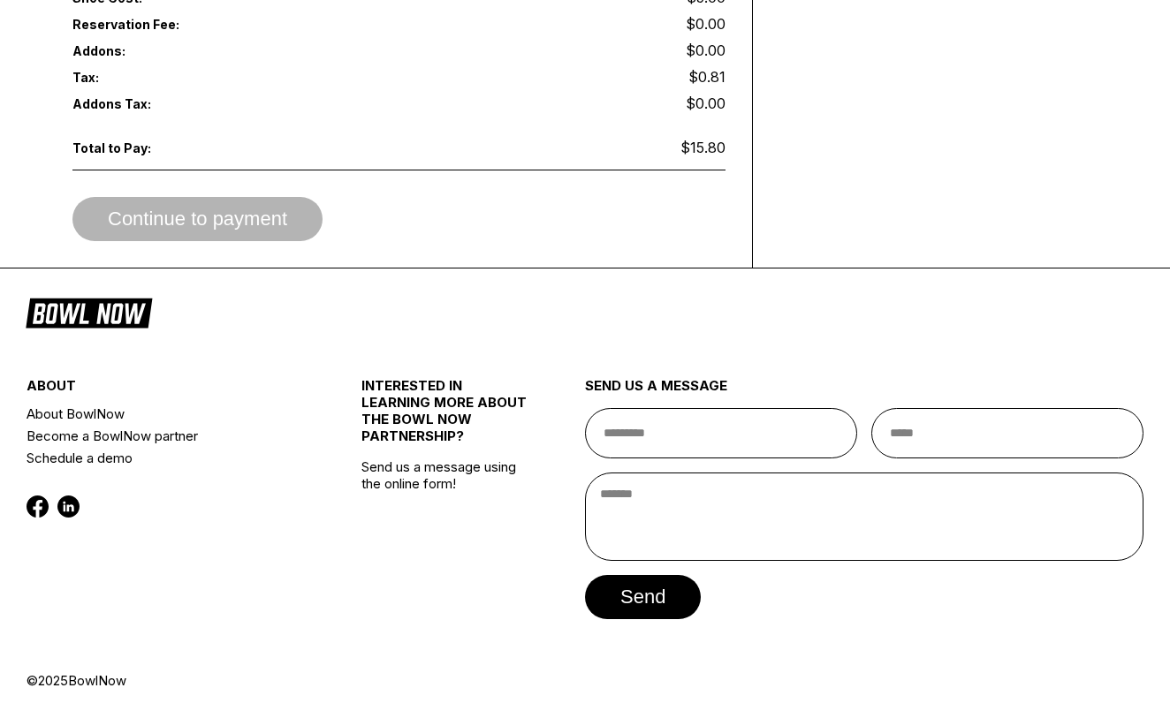
scroll to position [1190, 0]
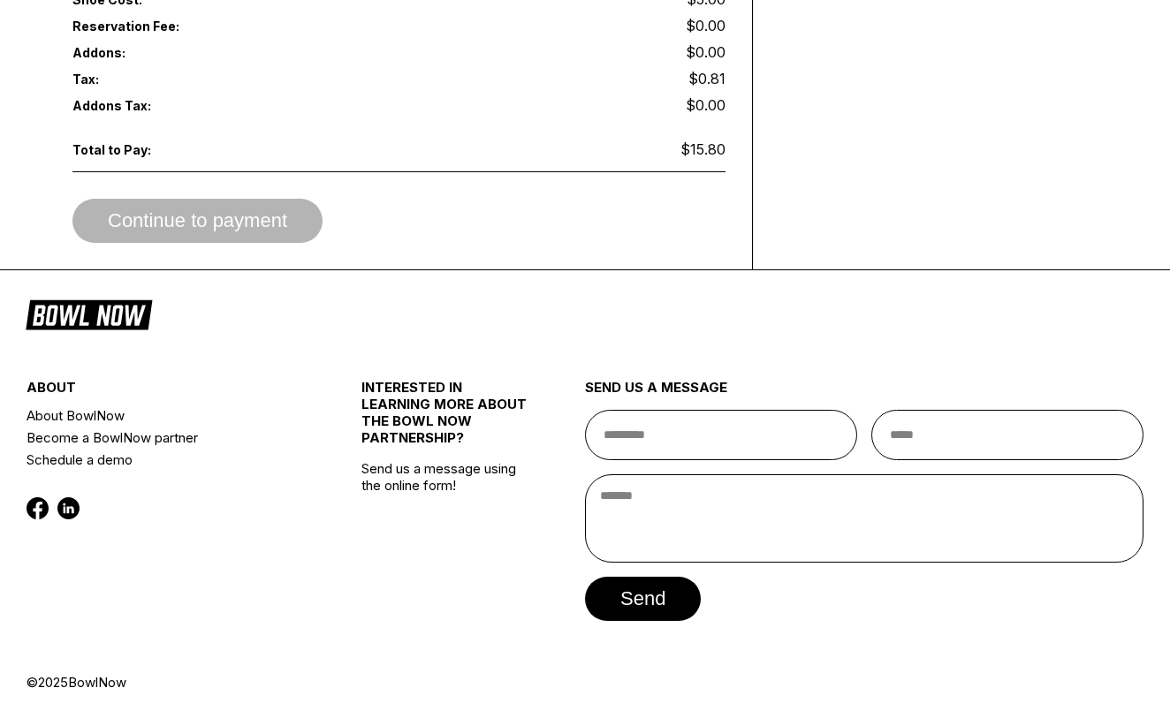
click at [152, 207] on div "Continue to payment" at bounding box center [398, 221] width 653 height 44
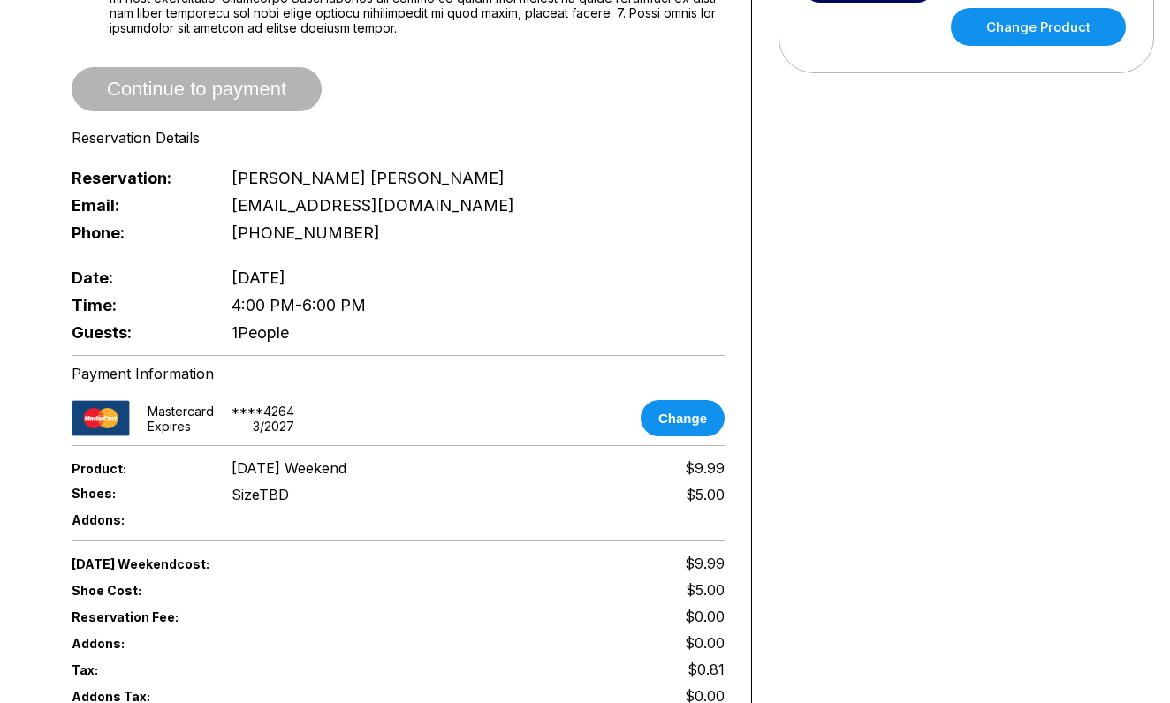
scroll to position [599, 1]
click at [147, 80] on span "Continue to payment" at bounding box center [197, 89] width 250 height 18
click at [235, 80] on span "Continue to payment" at bounding box center [197, 89] width 250 height 18
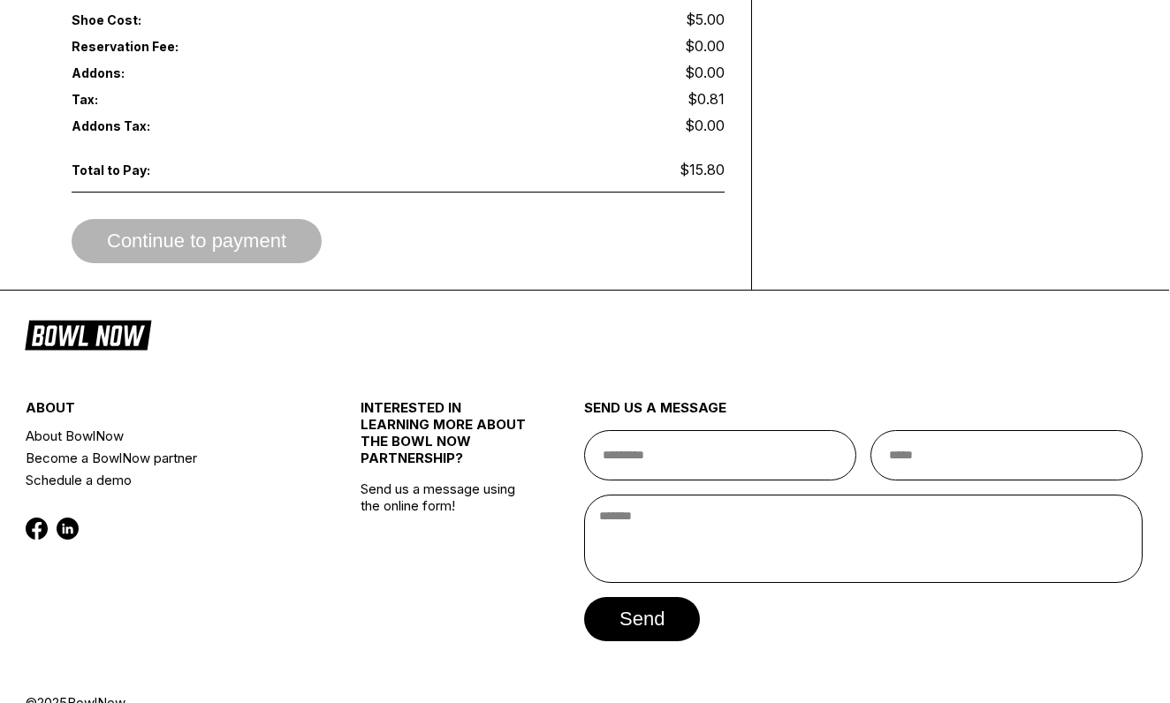
scroll to position [1171, 1]
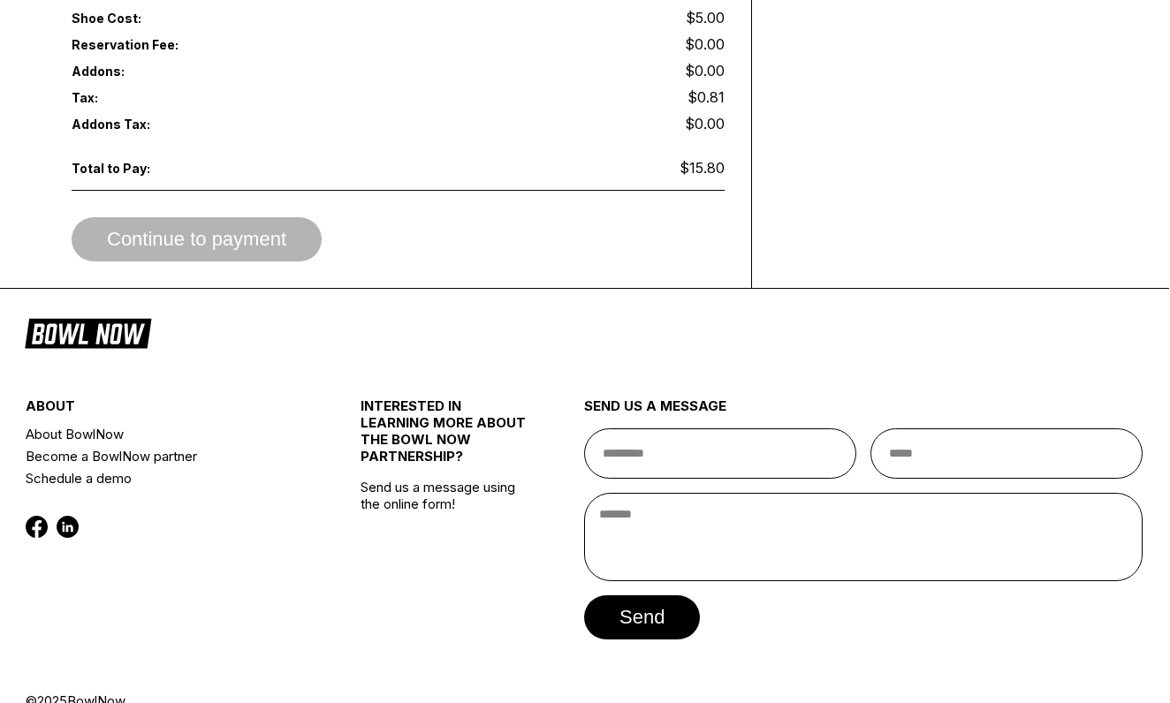
click at [189, 229] on div "Continue to payment" at bounding box center [398, 239] width 653 height 44
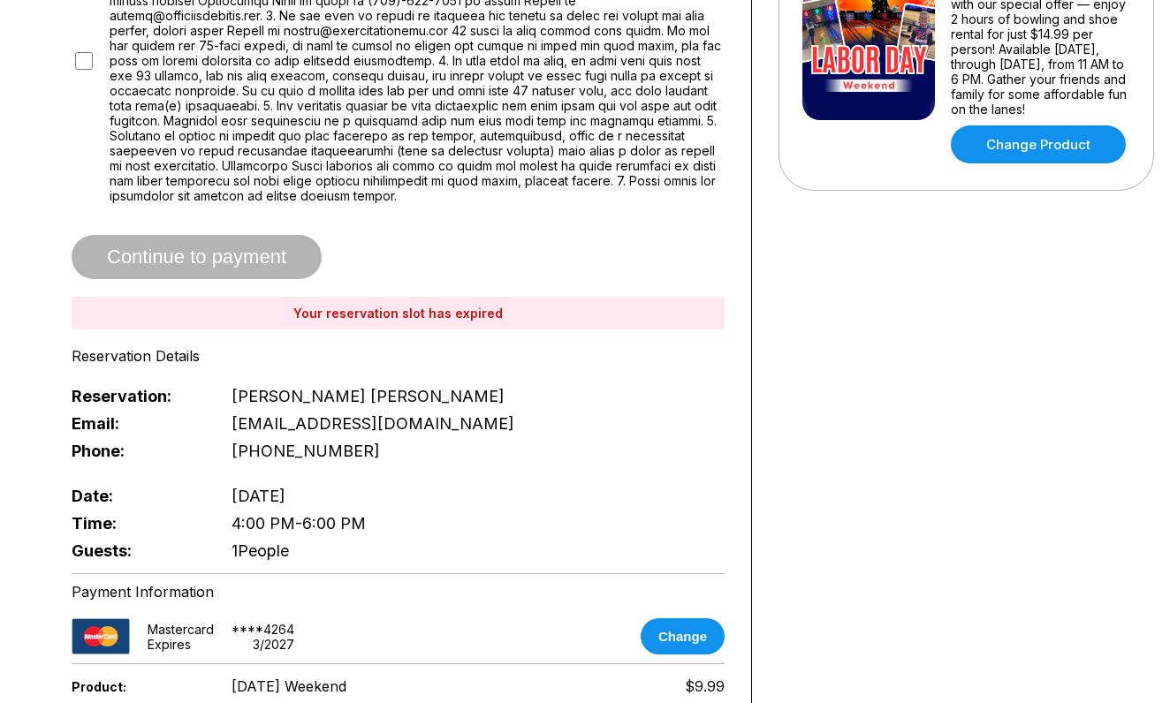
scroll to position [484, 1]
